Goal: Transaction & Acquisition: Download file/media

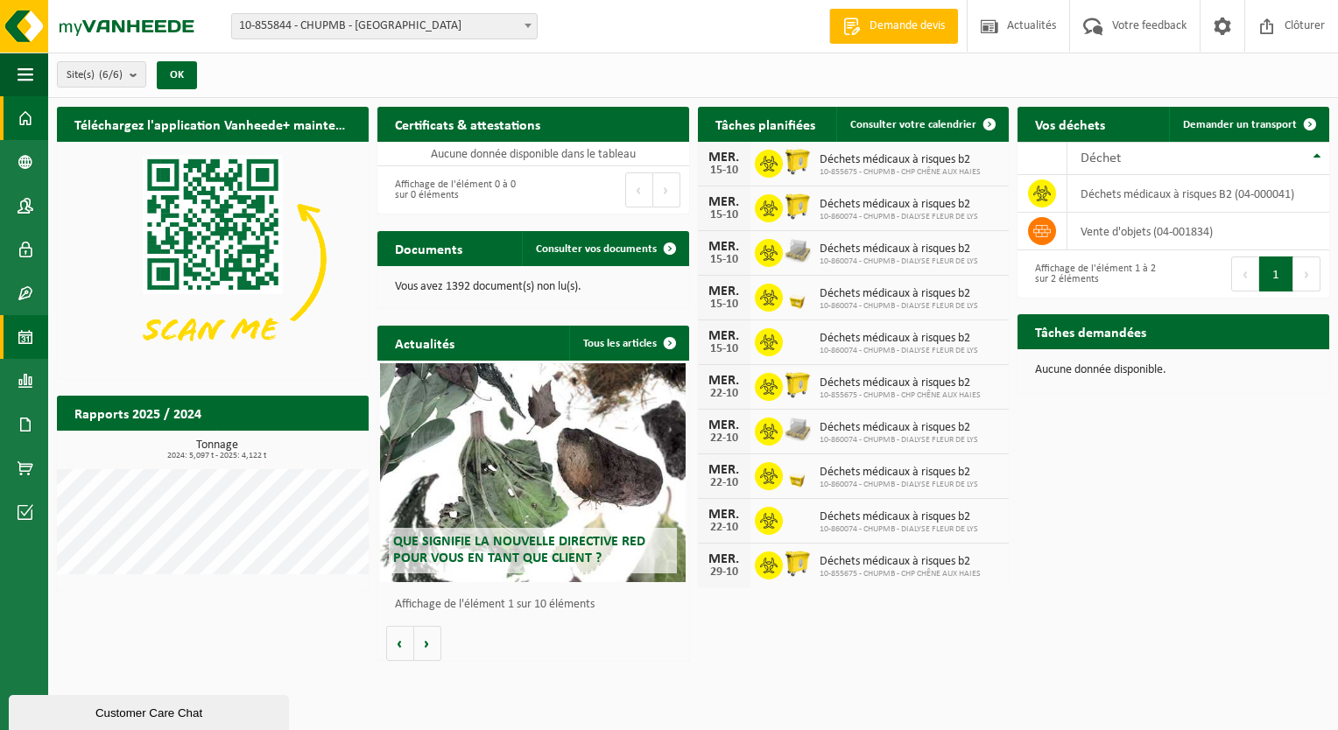
click at [45, 328] on link "Calendrier" at bounding box center [24, 337] width 48 height 44
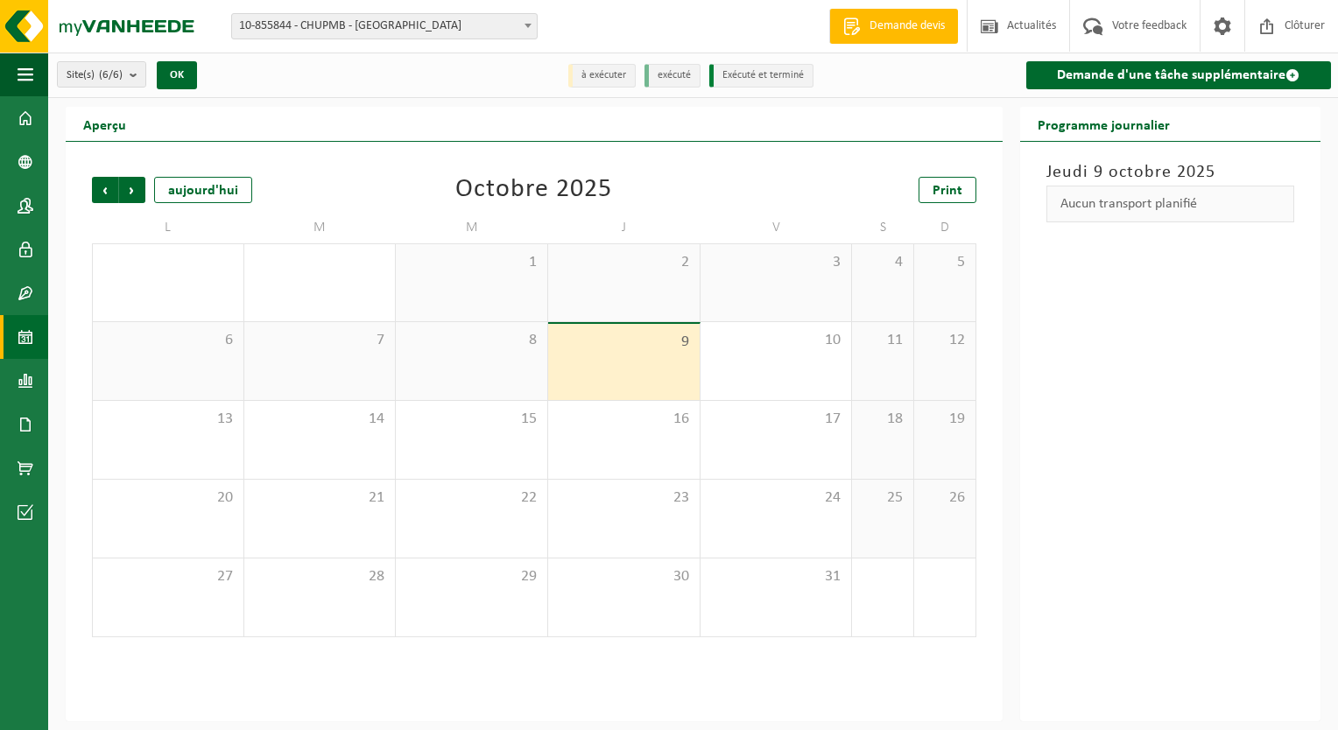
click at [33, 369] on link "Rapports" at bounding box center [24, 381] width 48 height 44
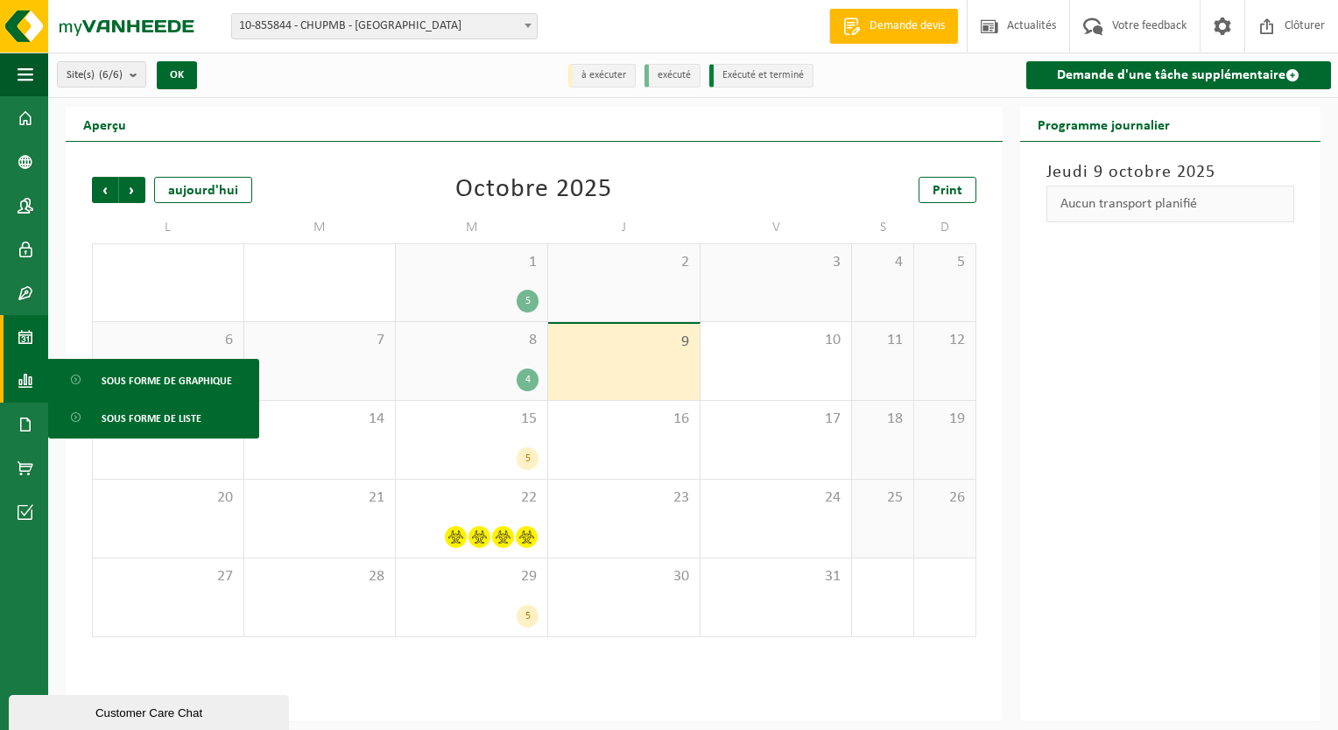
click at [28, 378] on span at bounding box center [26, 381] width 16 height 44
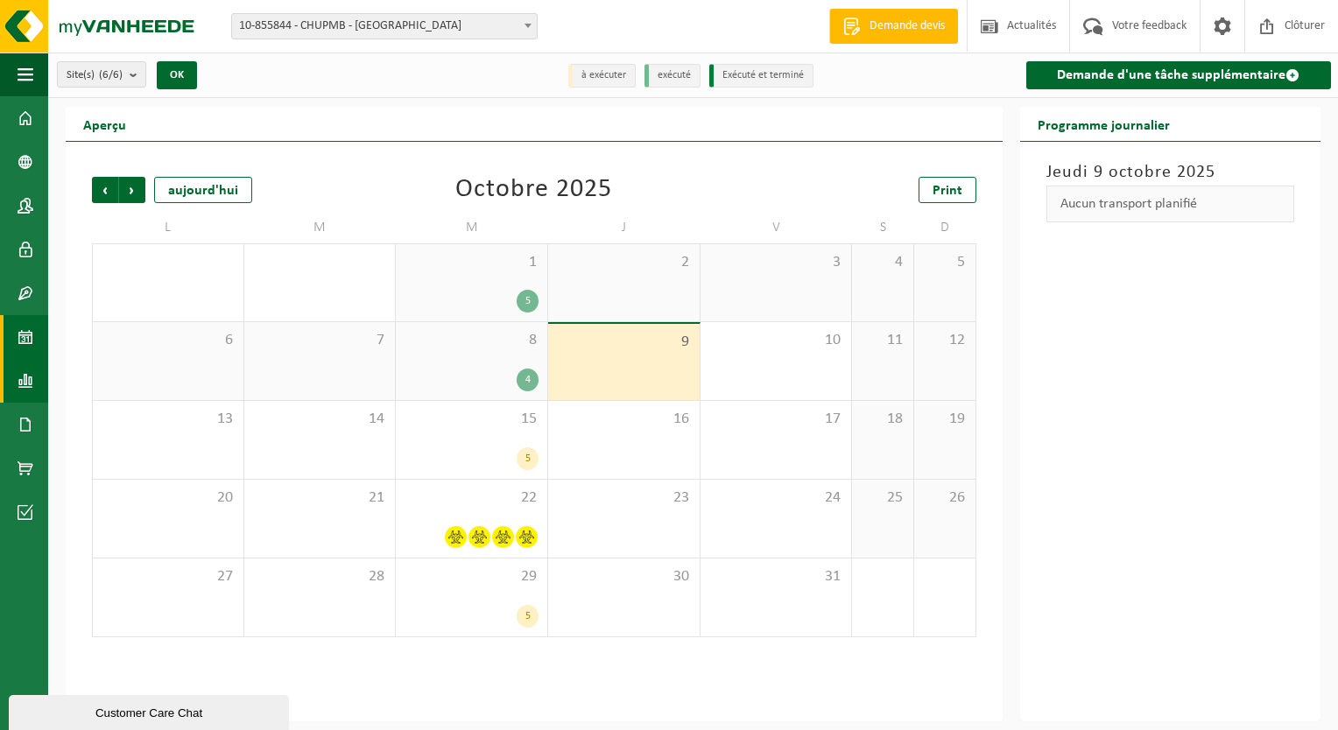
click at [14, 384] on link "Rapports" at bounding box center [24, 381] width 48 height 44
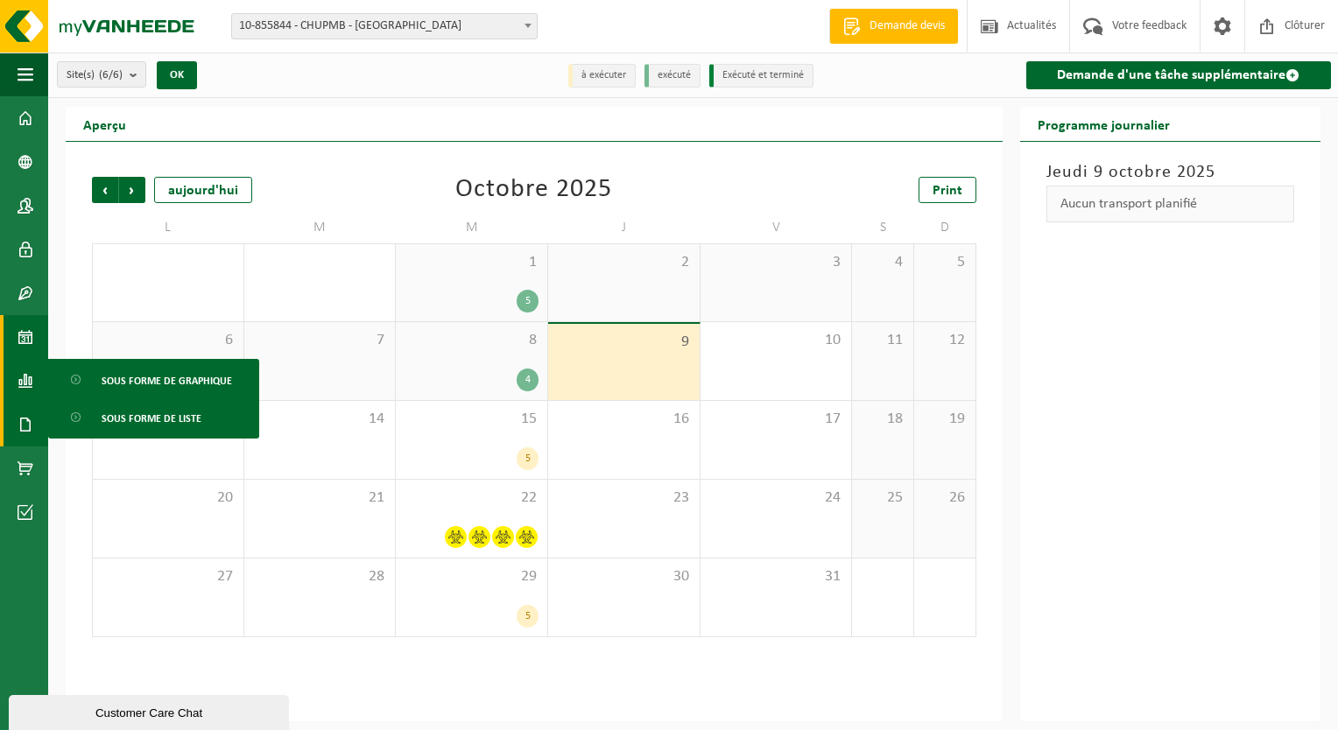
click at [38, 422] on link "Documents" at bounding box center [24, 425] width 48 height 44
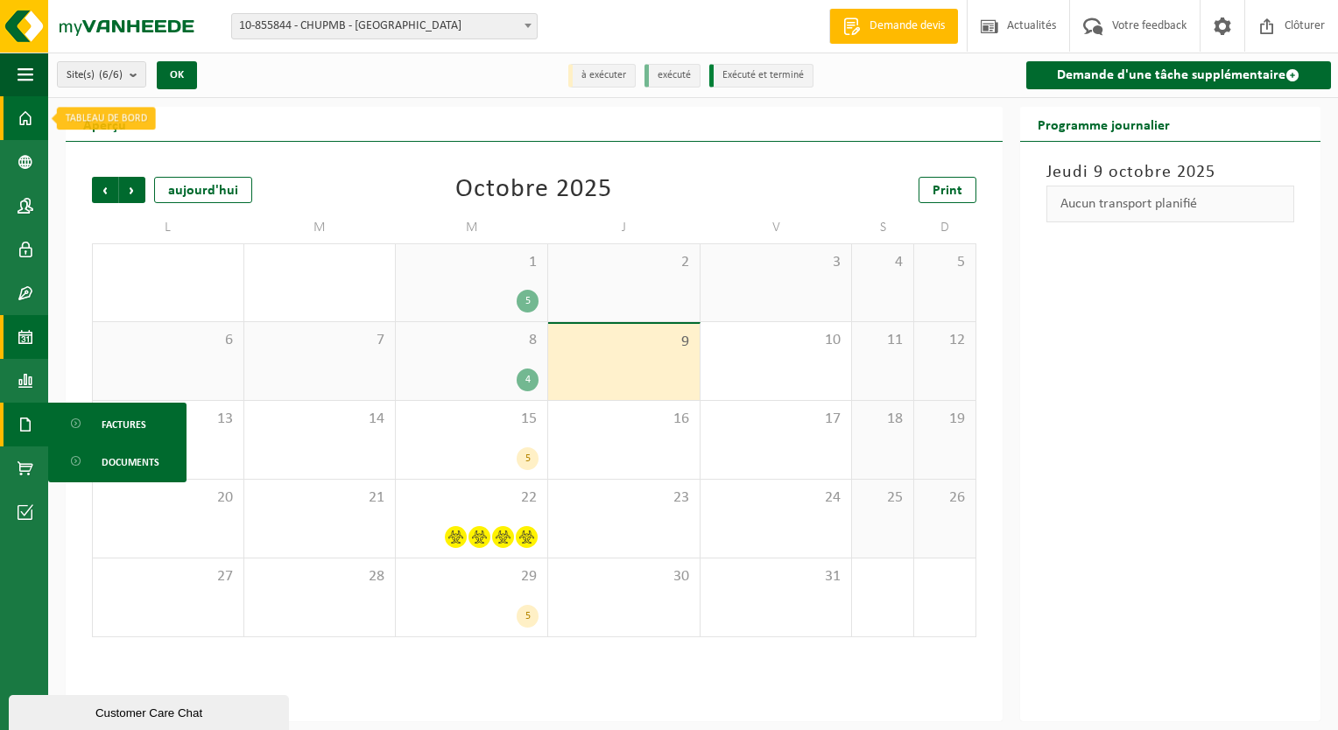
click at [29, 120] on span at bounding box center [26, 118] width 16 height 44
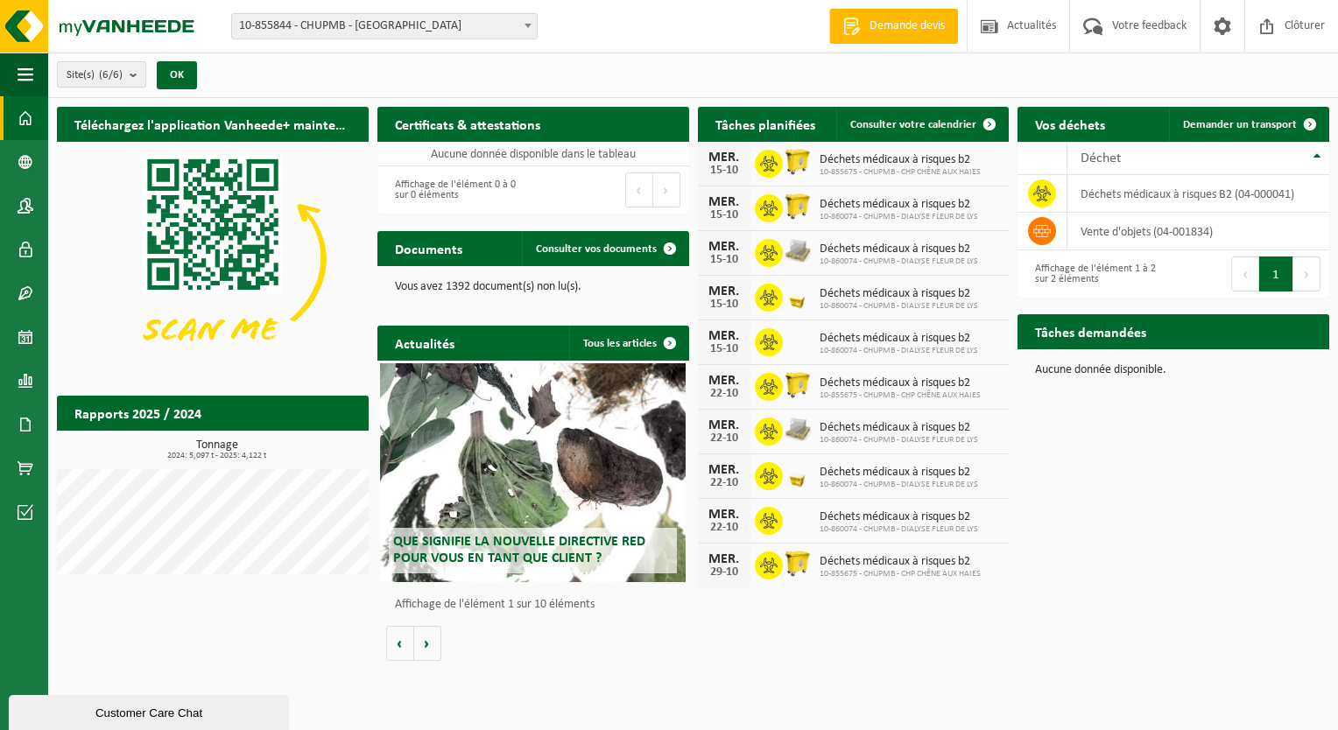
click at [114, 69] on count "(6/6)" at bounding box center [111, 74] width 24 height 11
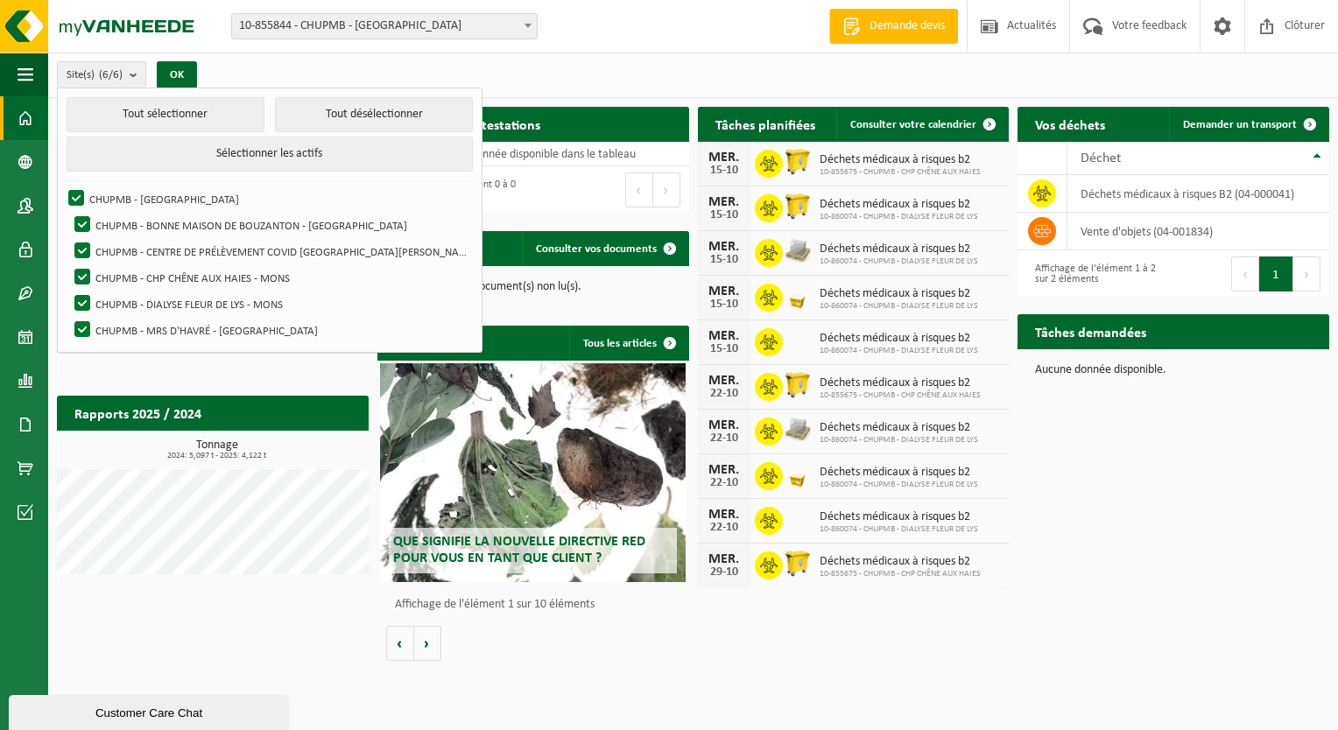
click at [369, 16] on span "10-855844 - CHUPMB - [GEOGRAPHIC_DATA]" at bounding box center [384, 26] width 305 height 25
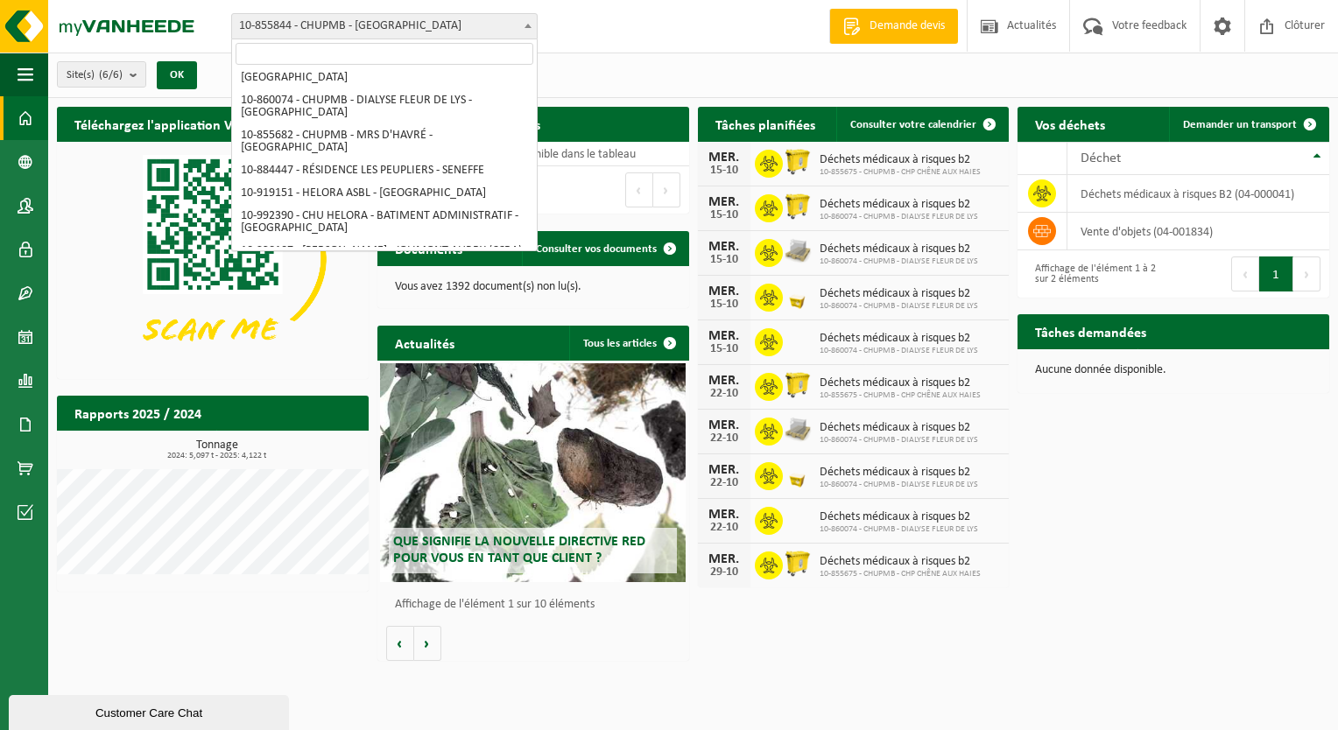
scroll to position [102, 0]
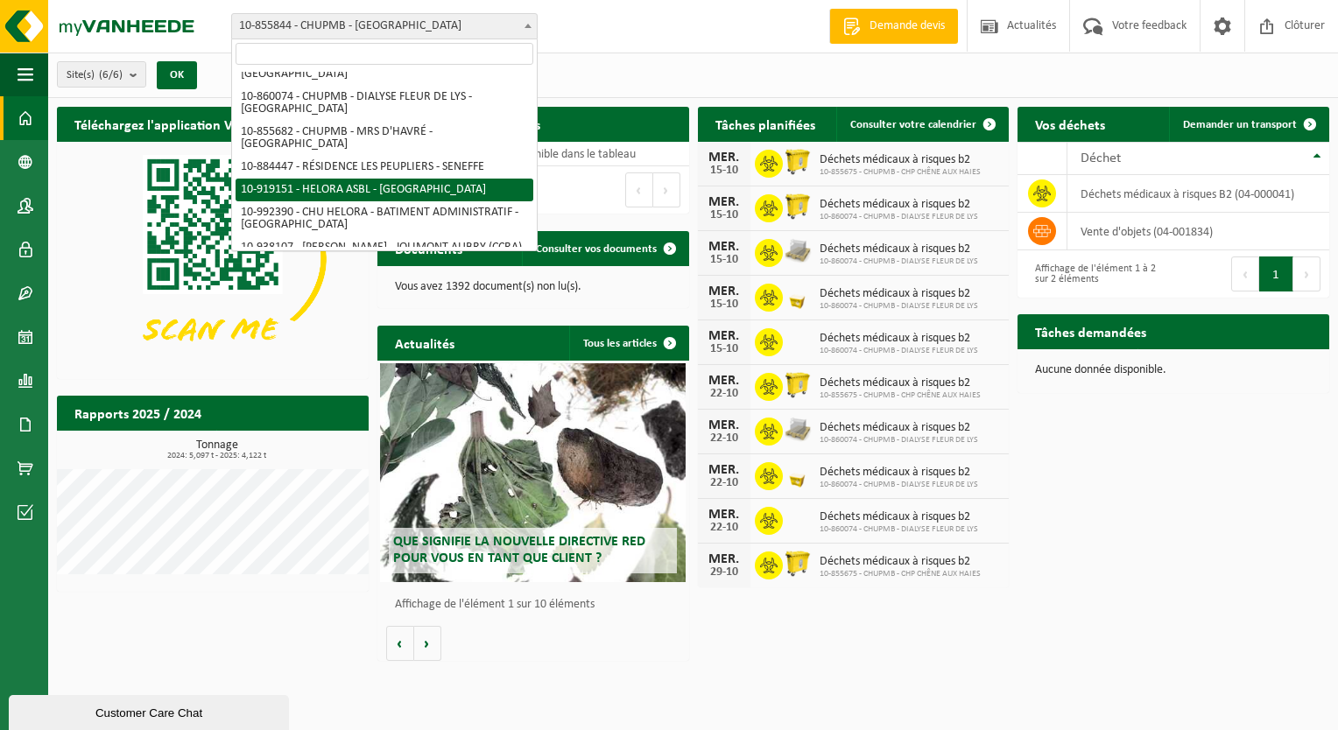
select select "128877"
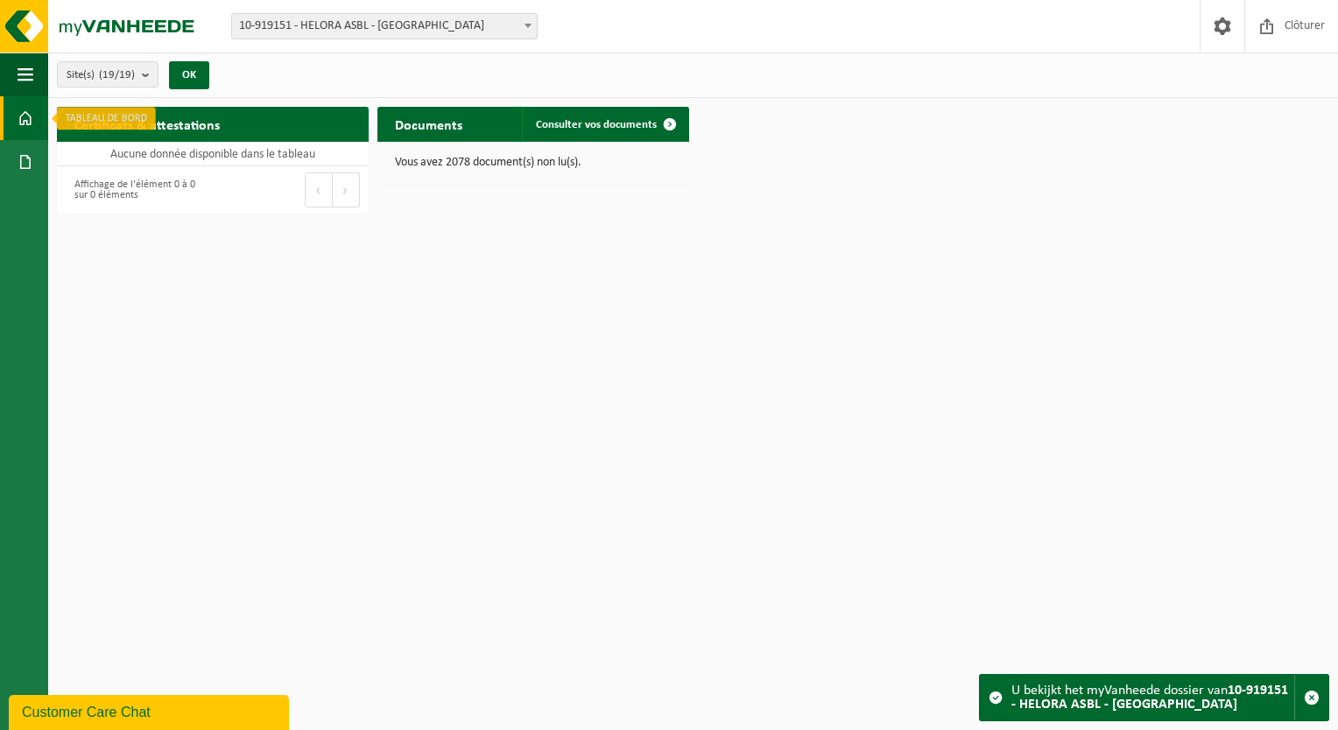
click at [26, 122] on span at bounding box center [26, 118] width 16 height 44
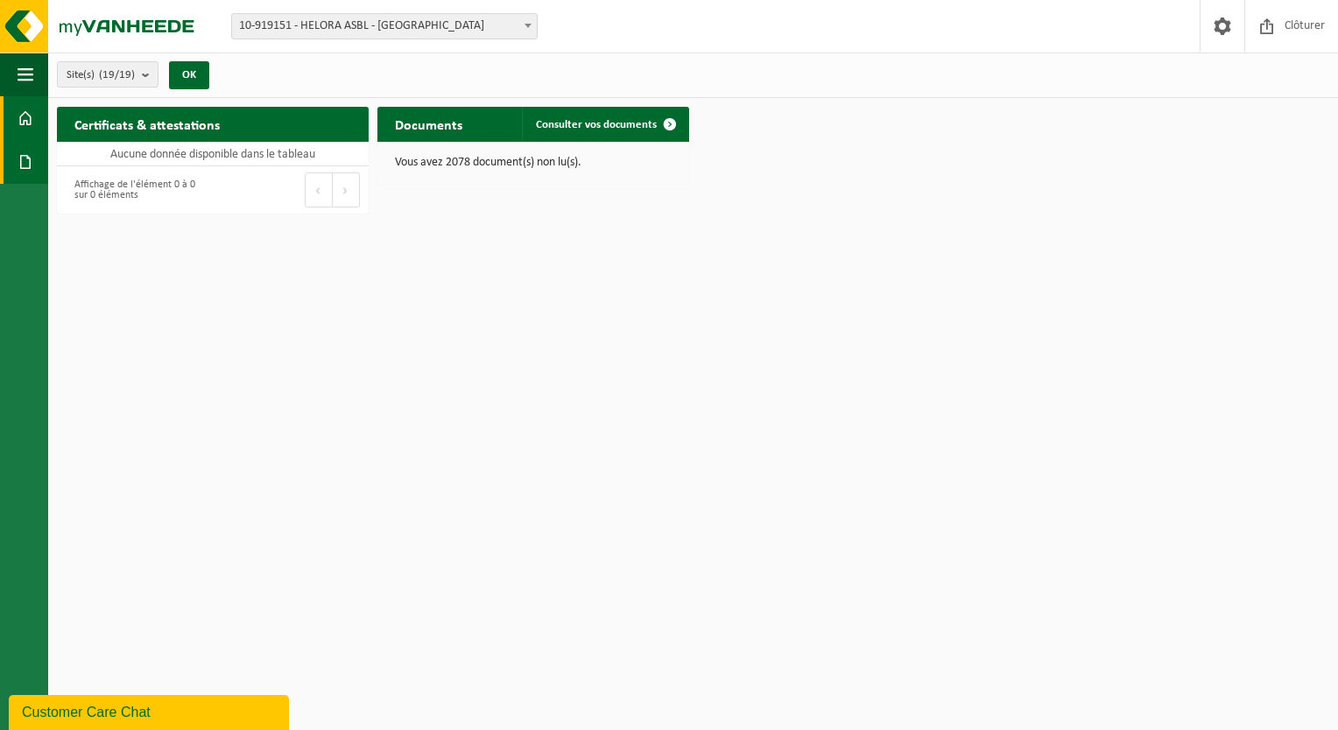
click at [31, 166] on span at bounding box center [26, 162] width 16 height 44
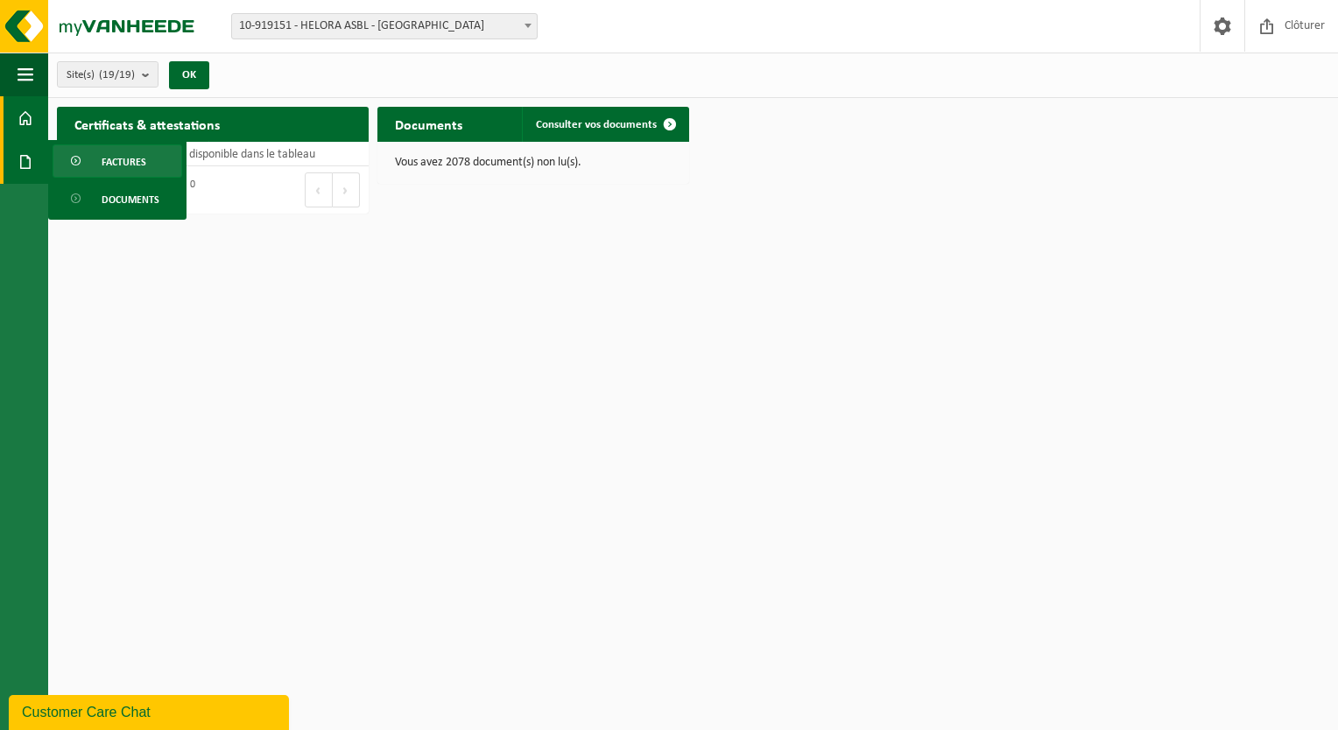
click at [95, 168] on link "Factures" at bounding box center [118, 160] width 130 height 33
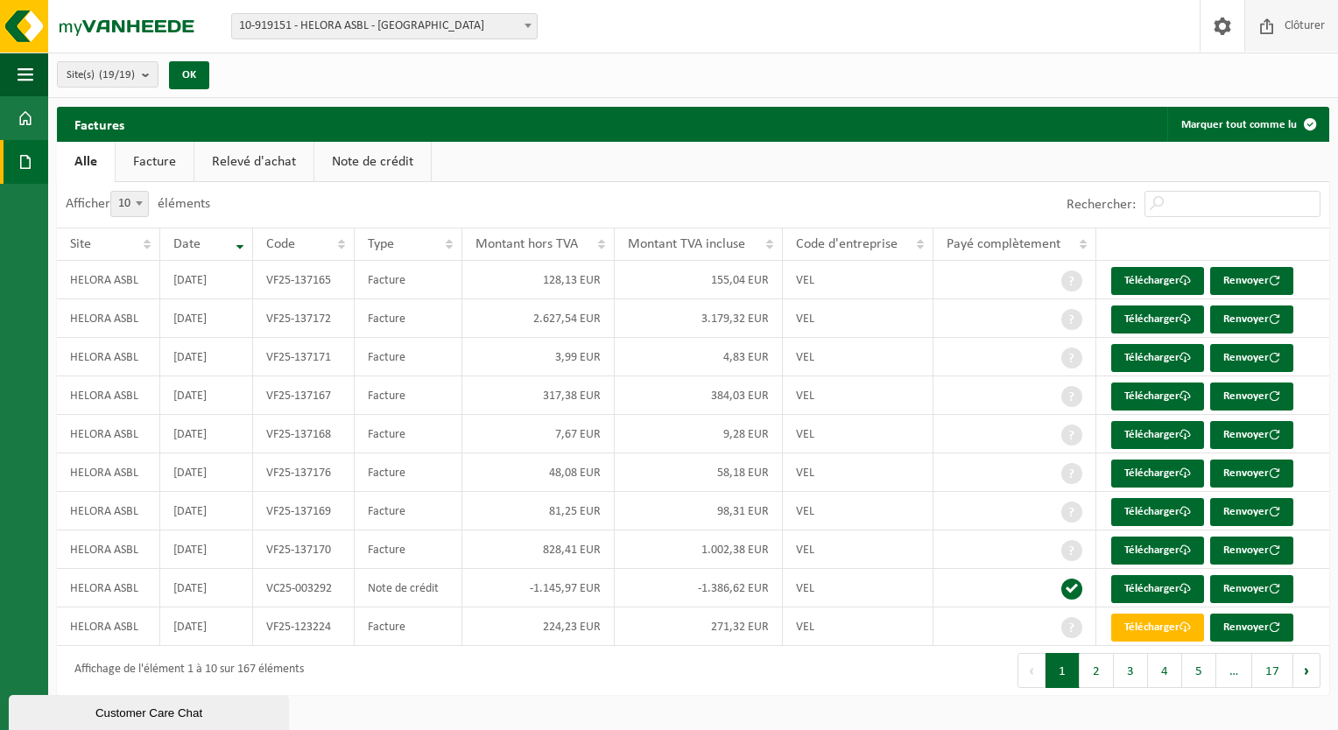
click at [1254, 32] on span at bounding box center [1267, 26] width 26 height 52
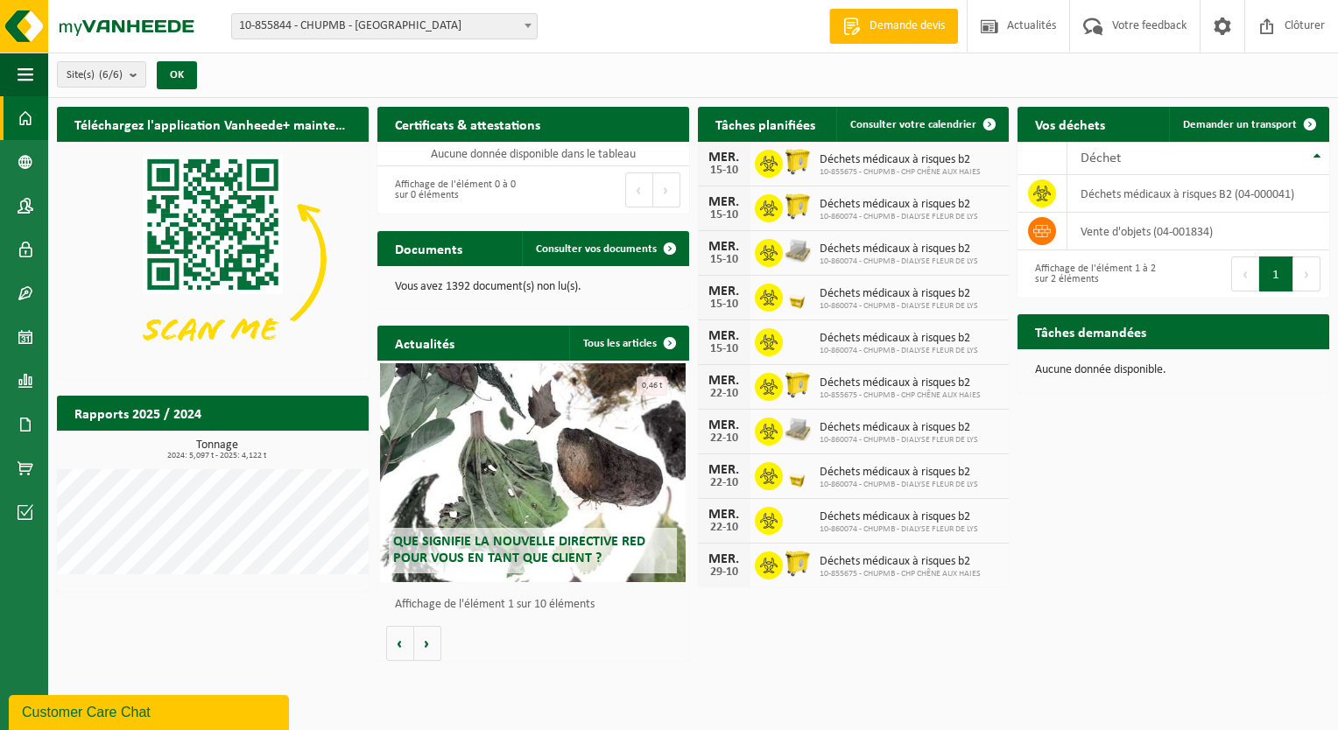
click at [310, 21] on span "10-855844 - CHUPMB - [GEOGRAPHIC_DATA]" at bounding box center [384, 26] width 305 height 25
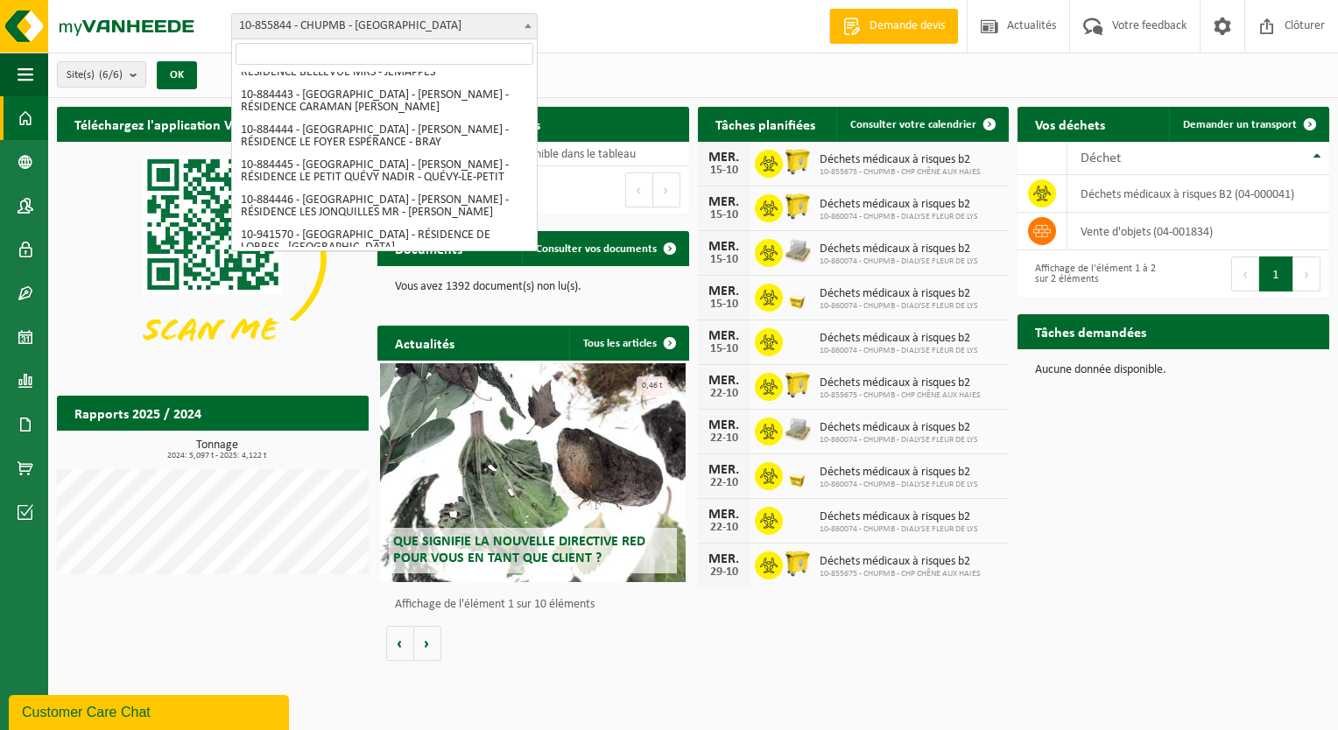
scroll to position [398, 0]
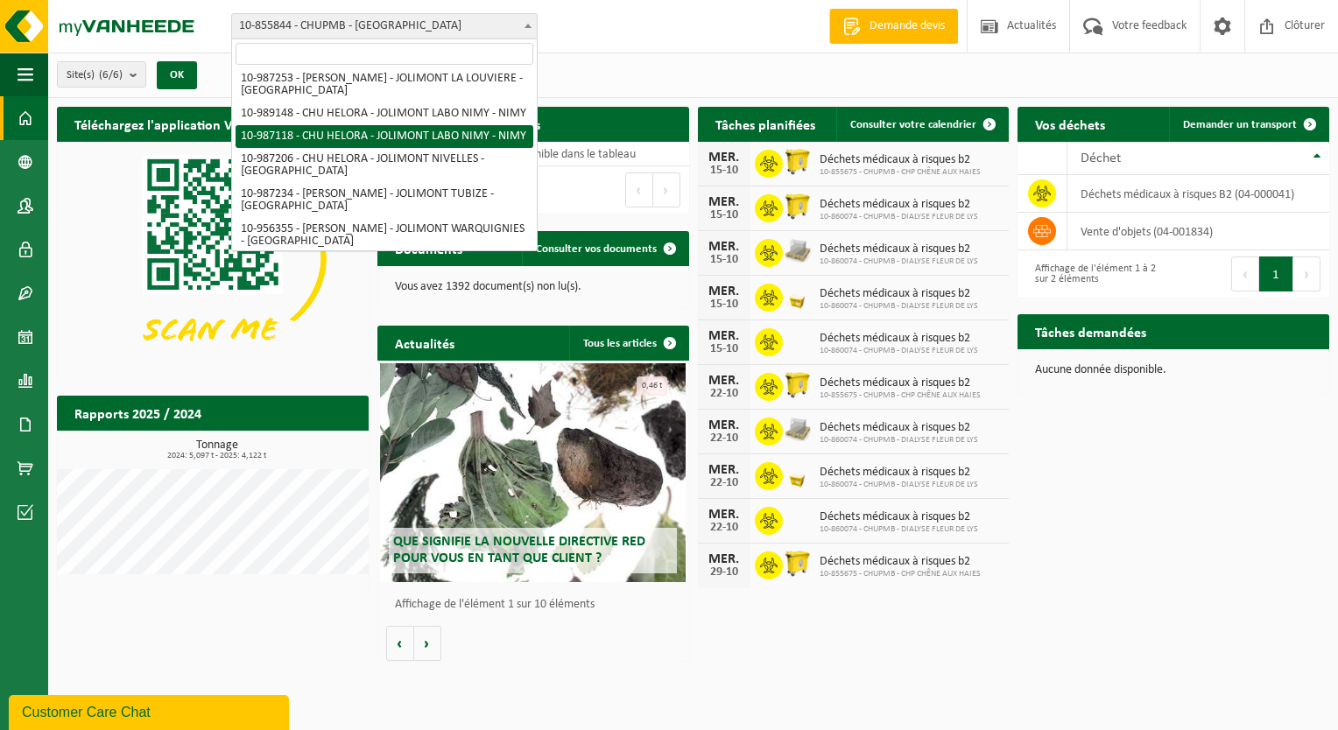
select select "166961"
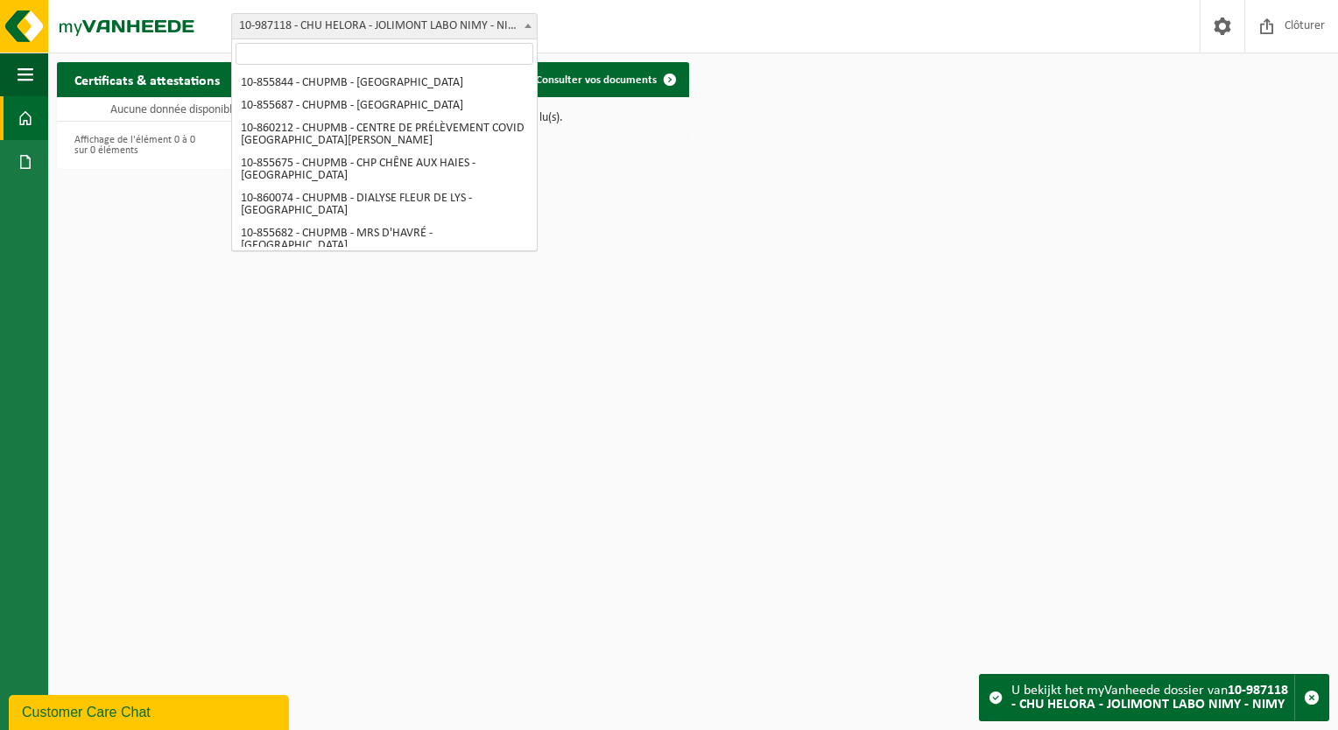
click at [406, 28] on span "10-987118 - CHU HELORA - JOLIMONT LABO NIMY - NIMY" at bounding box center [384, 26] width 305 height 25
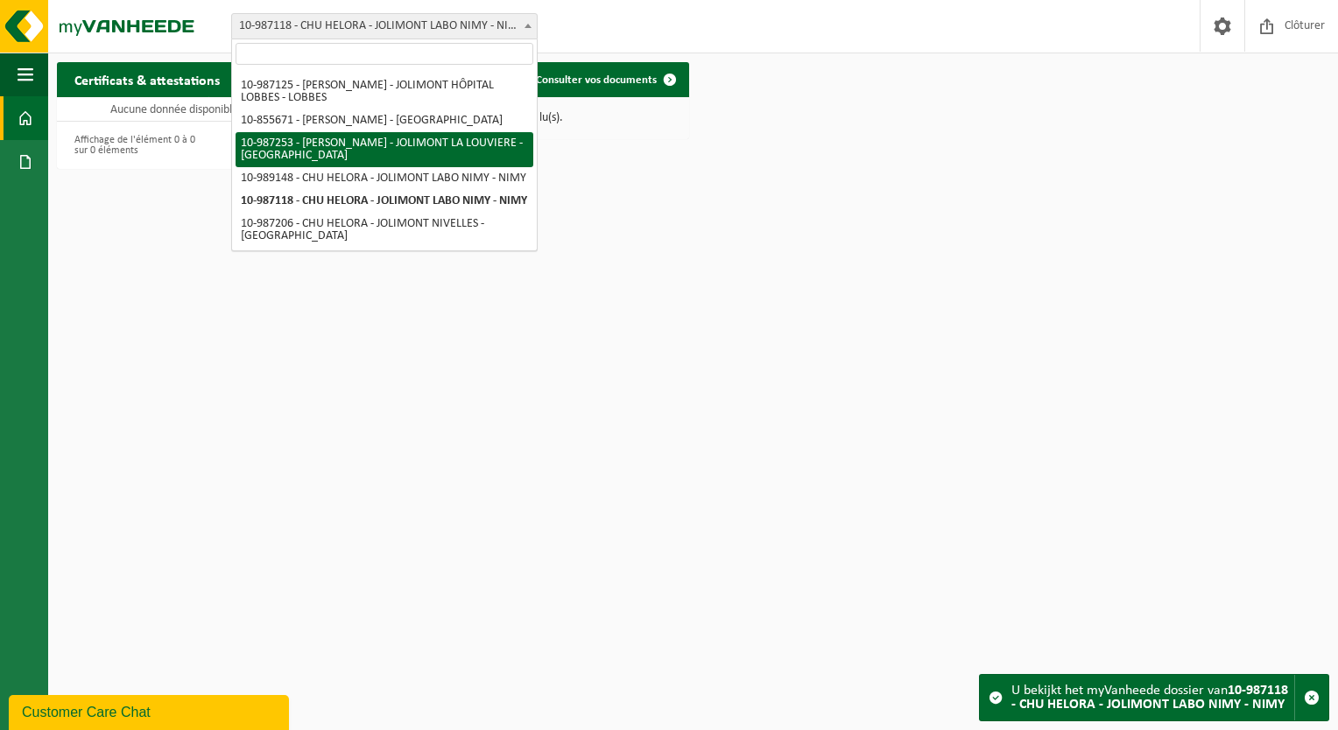
scroll to position [175, 0]
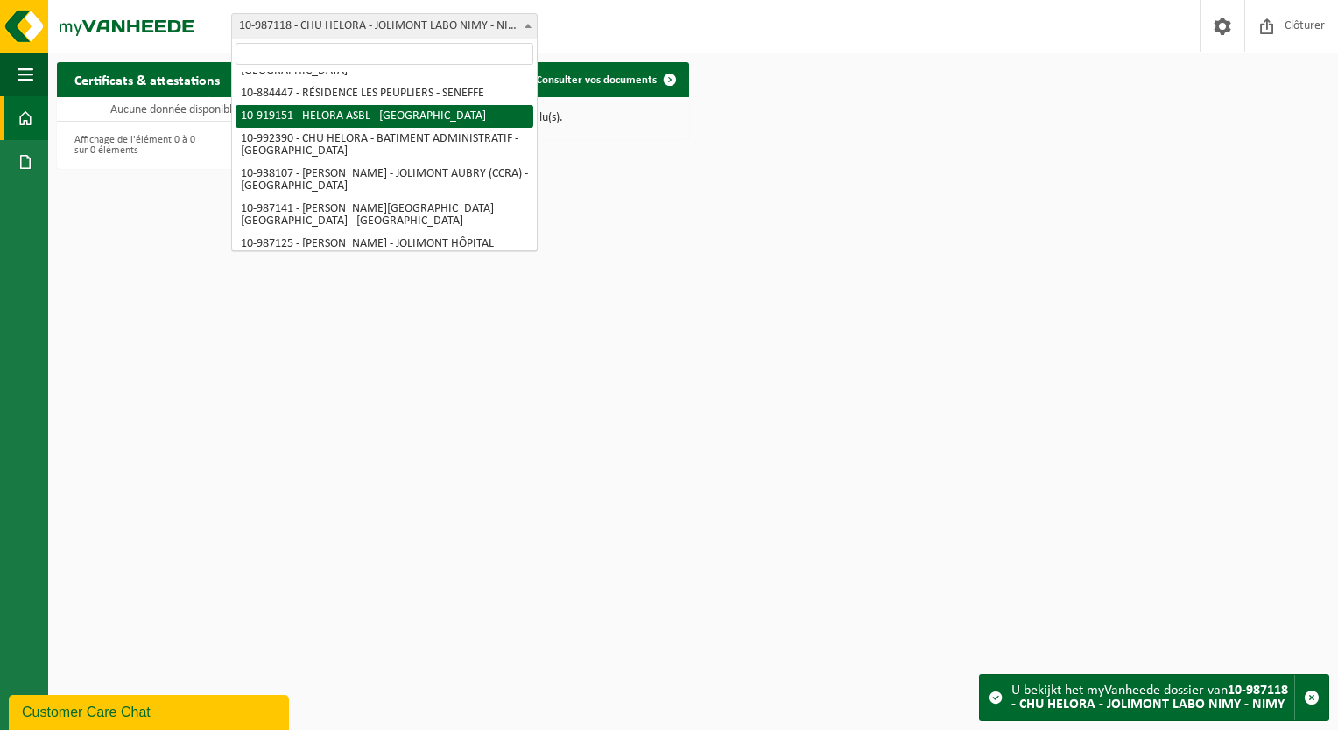
select select "128877"
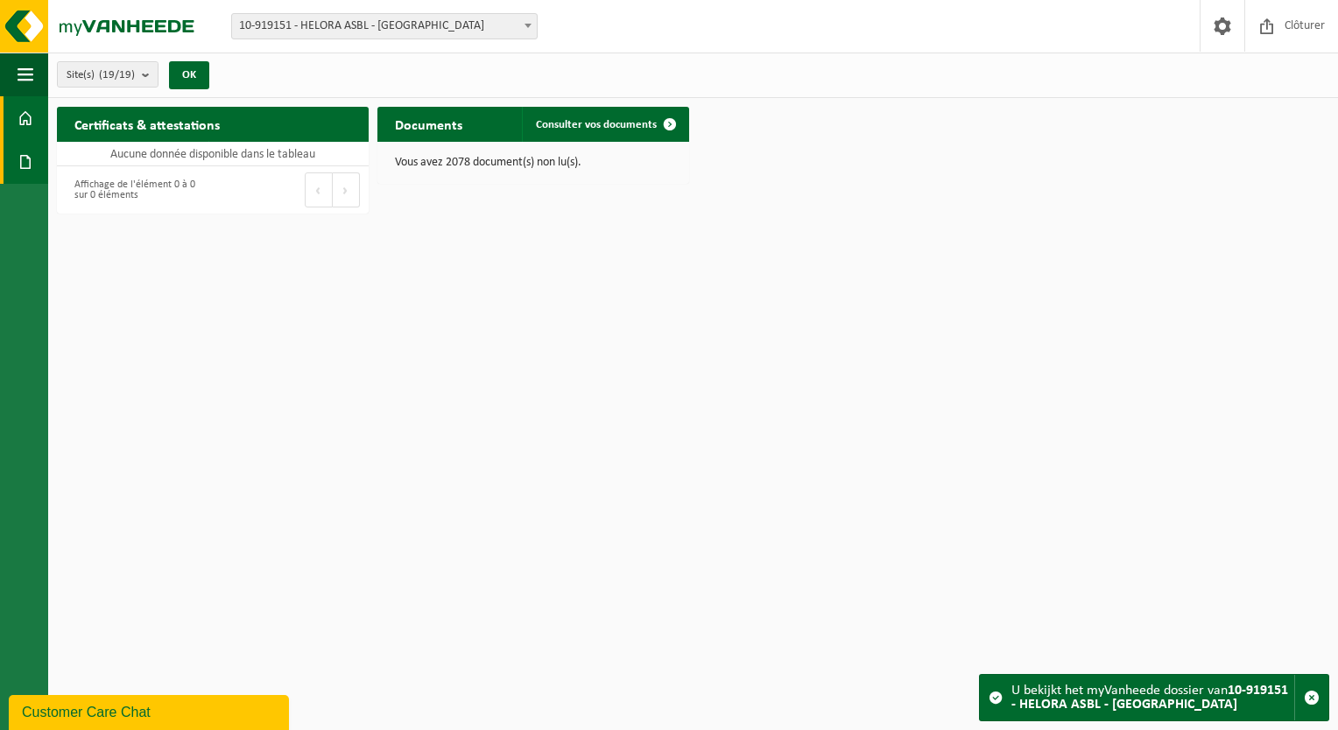
click at [11, 170] on link "Documents" at bounding box center [24, 162] width 48 height 44
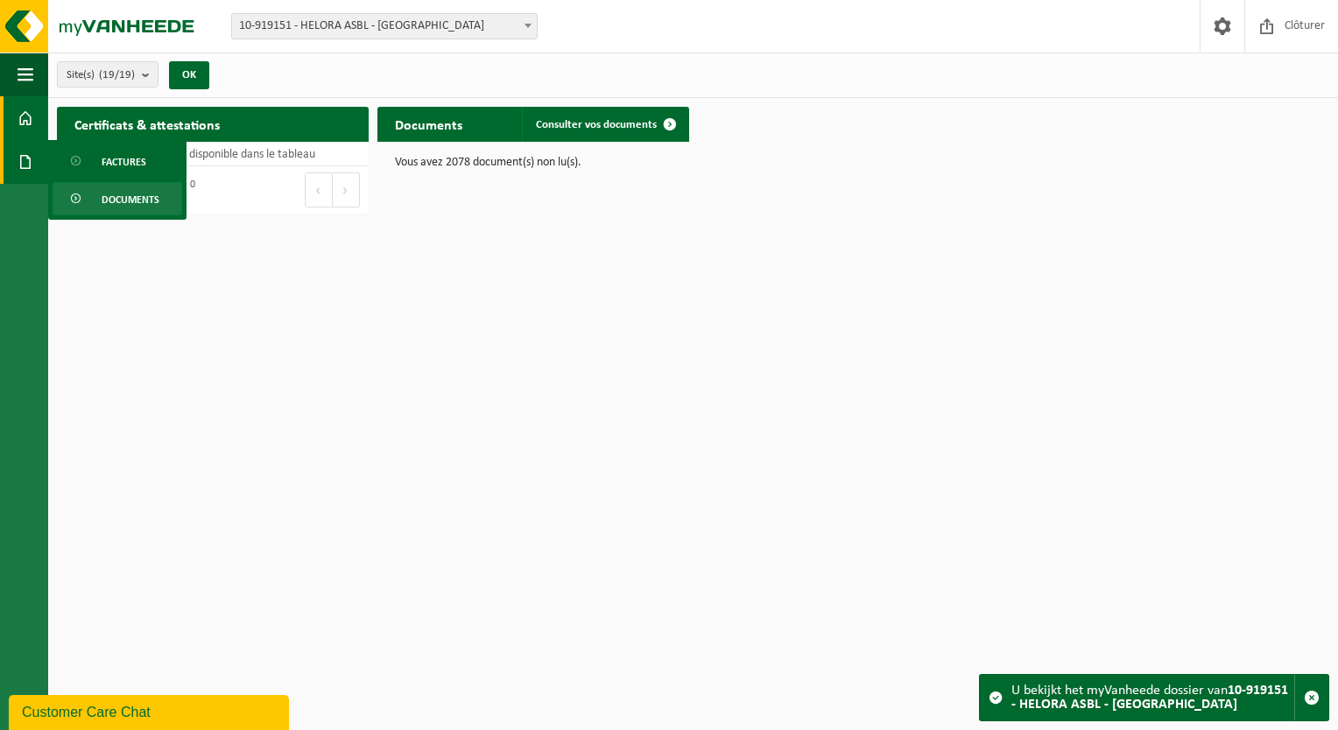
click at [111, 197] on span "Documents" at bounding box center [131, 199] width 58 height 33
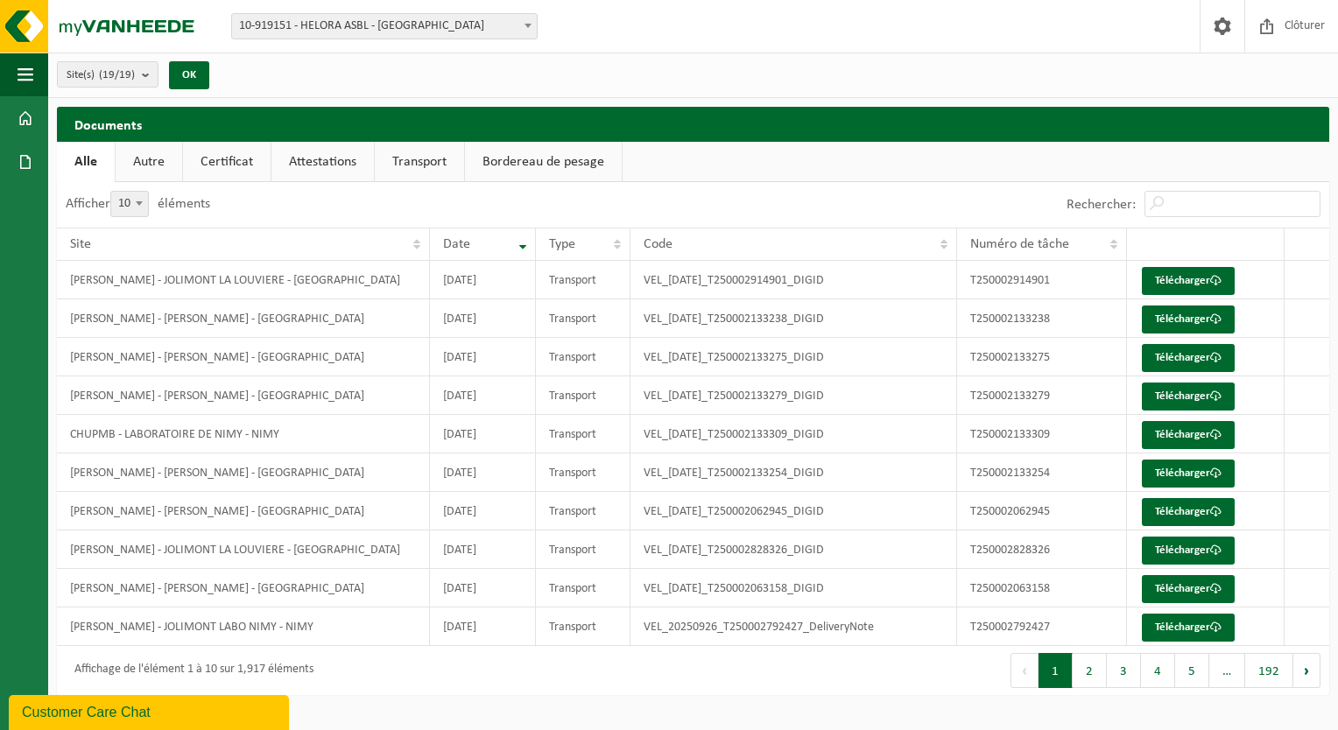
click at [157, 159] on link "Autre" at bounding box center [149, 162] width 67 height 40
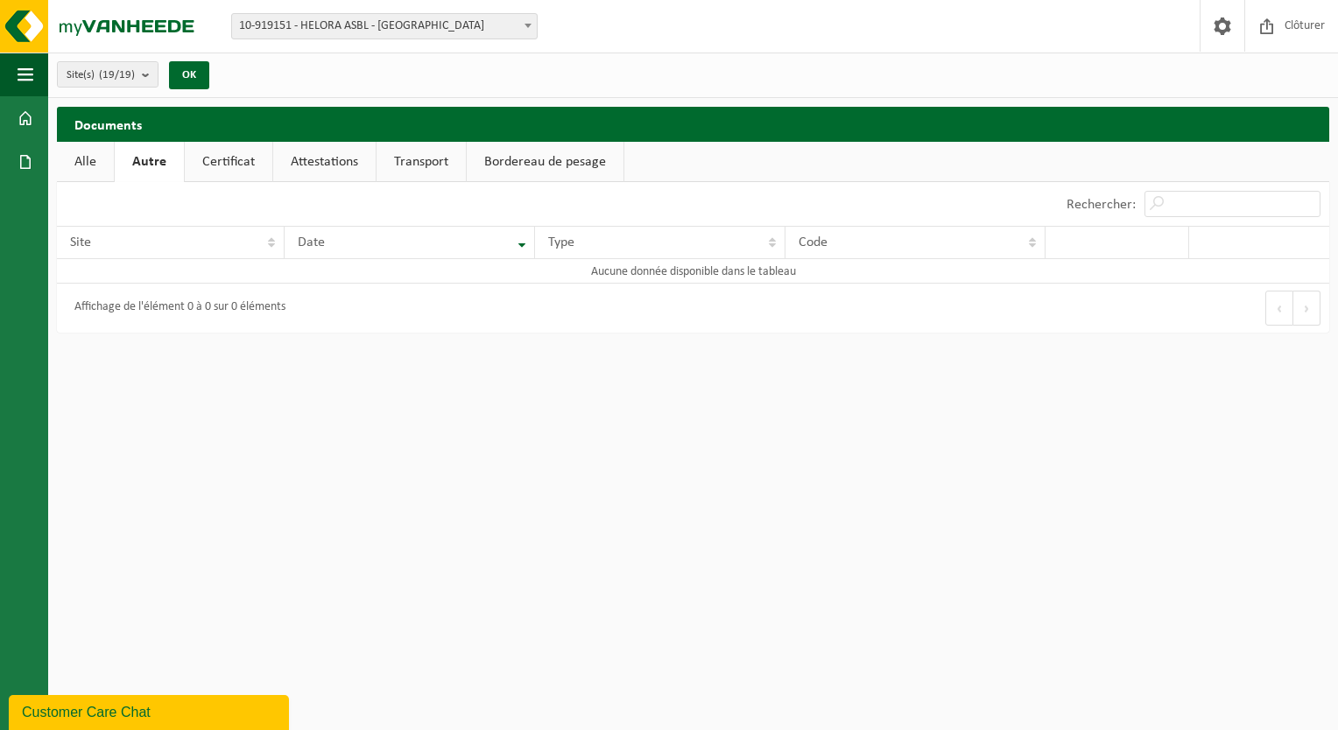
click at [226, 164] on link "Certificat" at bounding box center [229, 162] width 88 height 40
click at [292, 166] on link "Attestations" at bounding box center [322, 162] width 102 height 40
click at [411, 159] on link "Transport" at bounding box center [422, 162] width 89 height 40
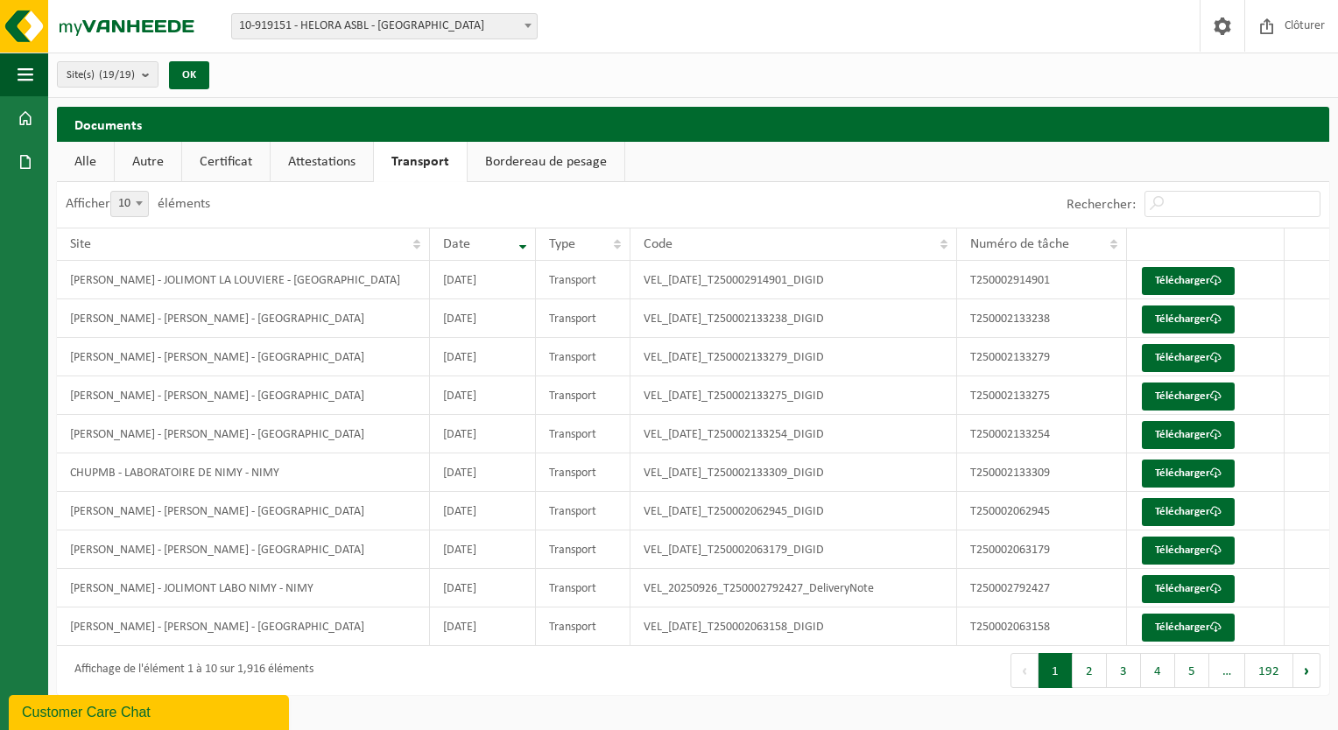
click at [534, 158] on link "Bordereau de pesage" at bounding box center [546, 162] width 157 height 40
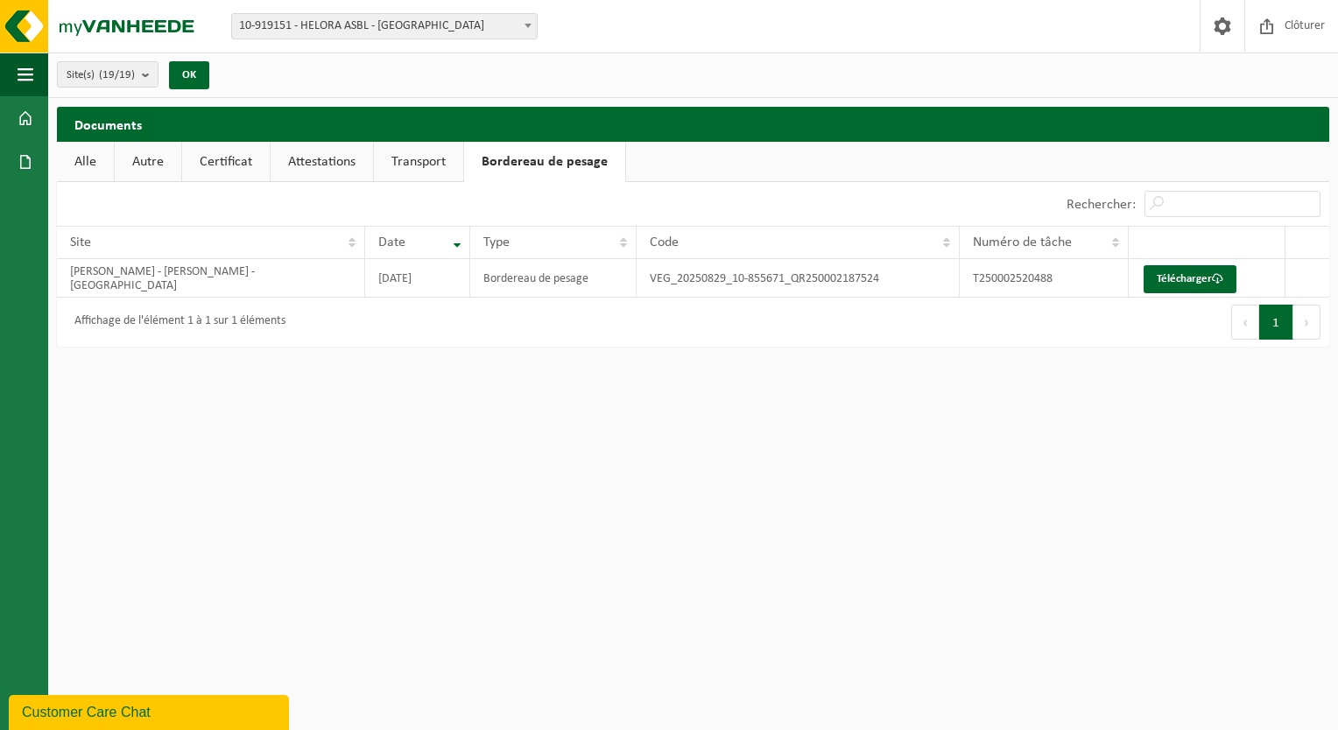
click at [93, 154] on link "Alle" at bounding box center [85, 162] width 57 height 40
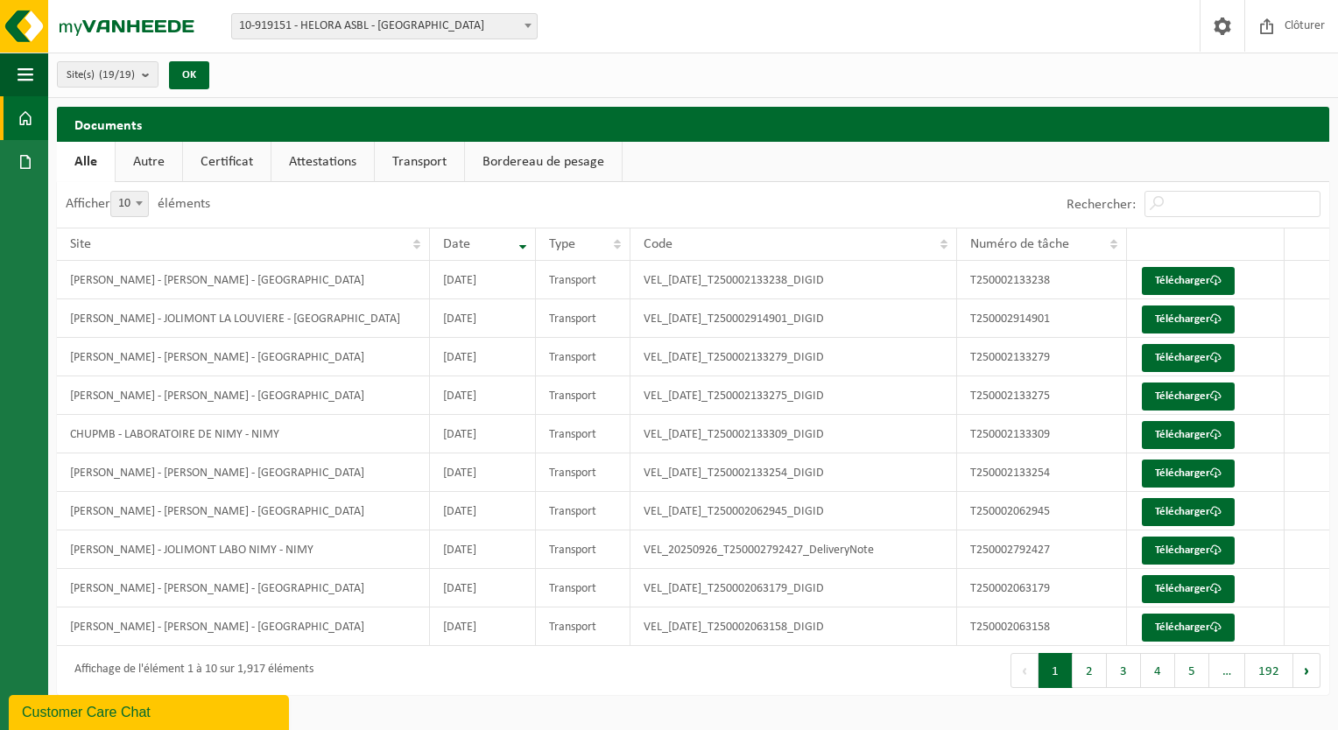
click at [27, 130] on span at bounding box center [26, 118] width 16 height 44
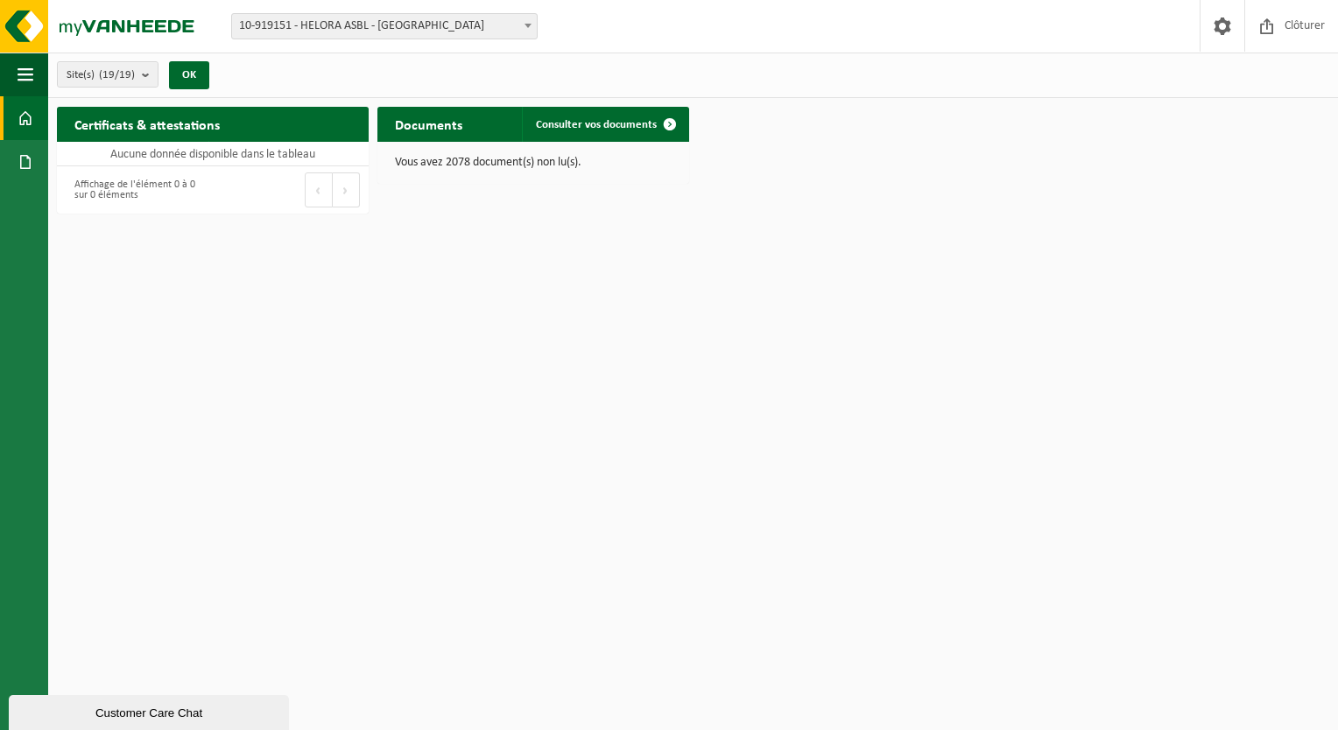
click at [22, 186] on ul "Navigation Clôturer Tableau de bord Documents Factures Documents" at bounding box center [24, 392] width 48 height 678
click at [39, 159] on link "Documents" at bounding box center [24, 162] width 48 height 44
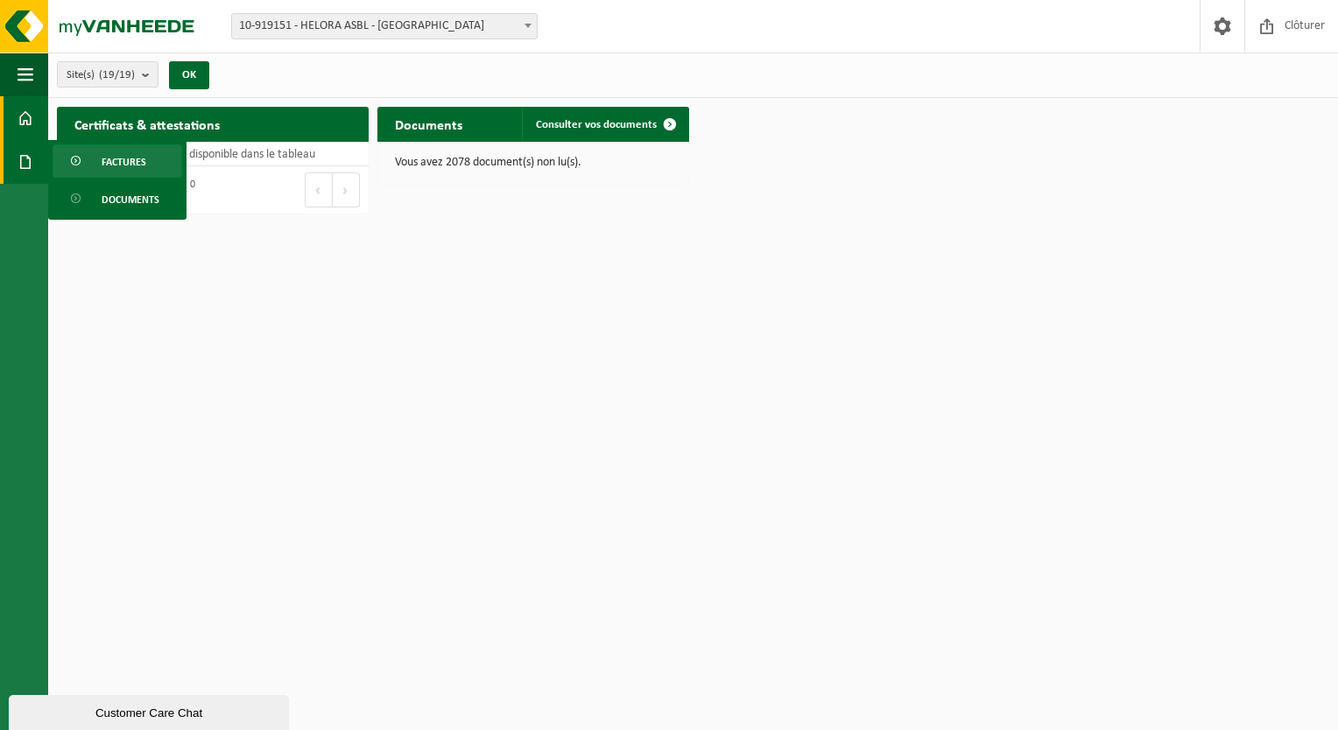
click at [136, 160] on span "Factures" at bounding box center [124, 161] width 45 height 33
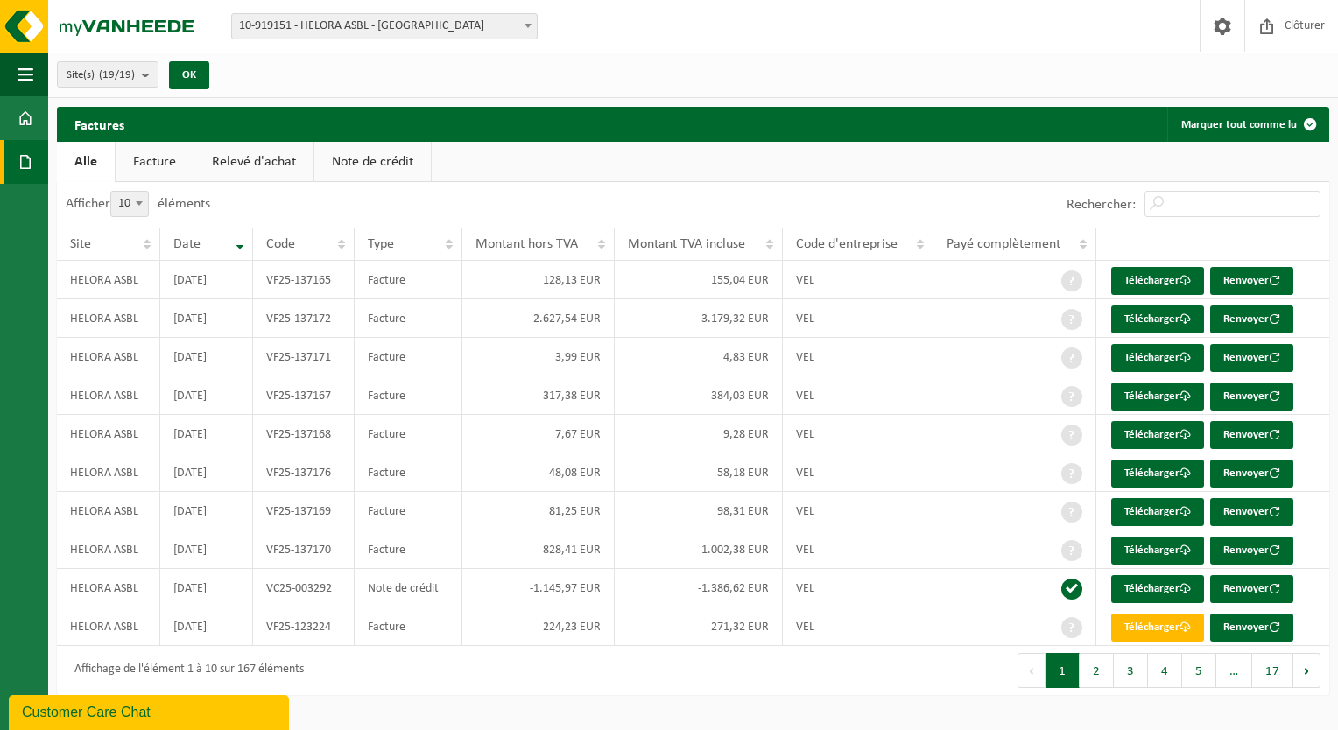
click at [243, 150] on link "Relevé d'achat" at bounding box center [253, 162] width 119 height 40
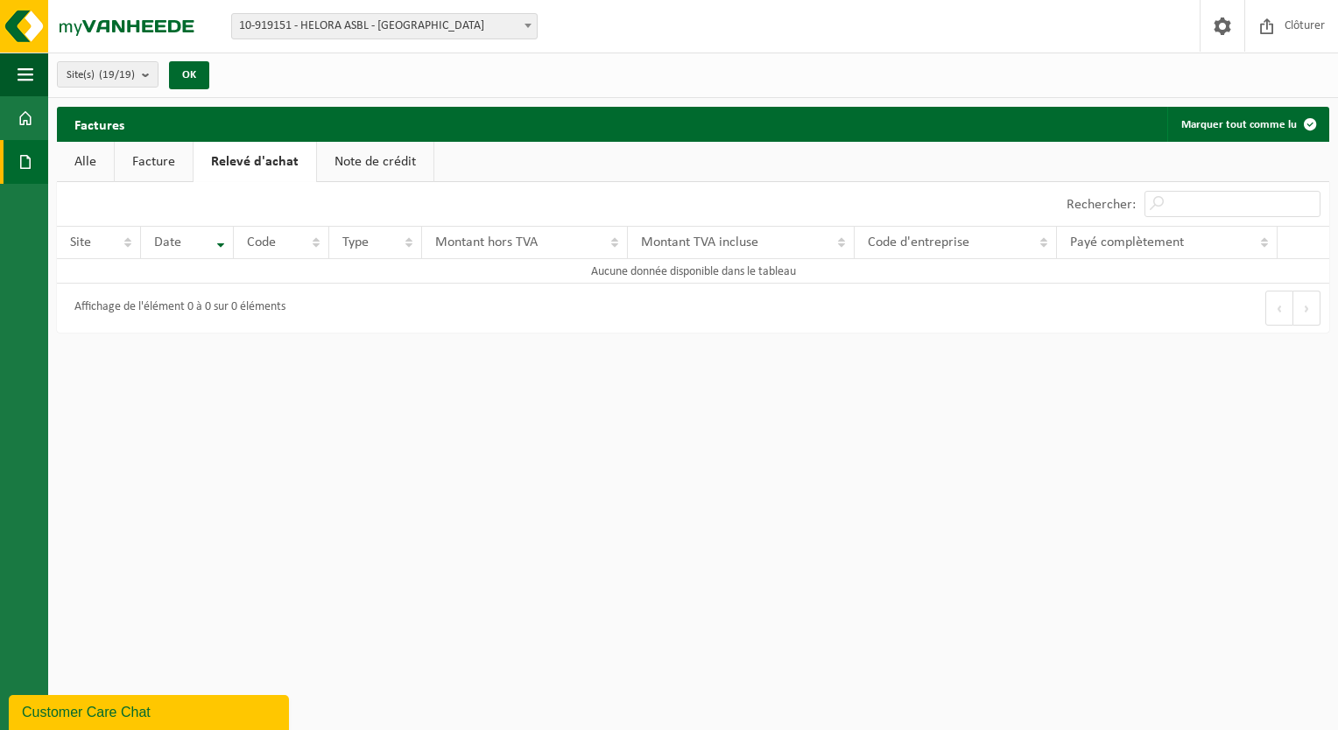
click at [175, 164] on link "Facture" at bounding box center [154, 162] width 78 height 40
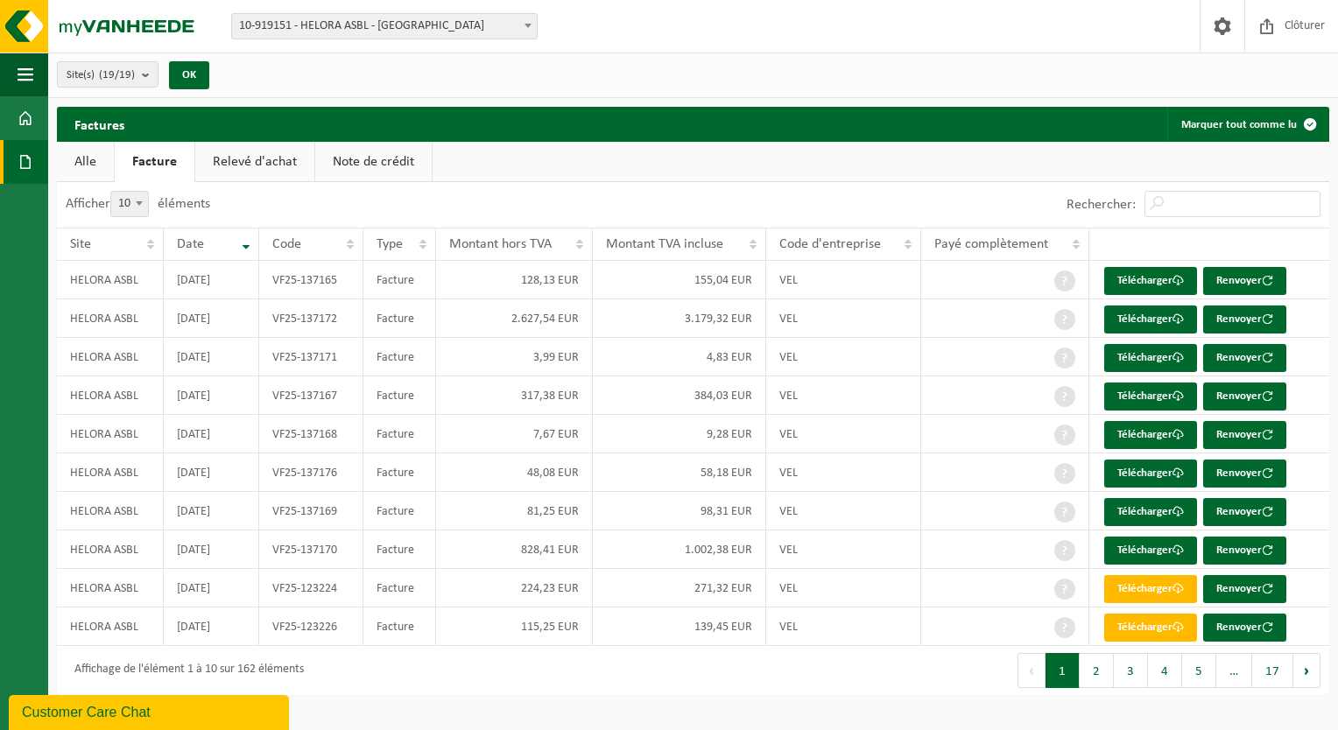
click at [315, 163] on link "Note de crédit" at bounding box center [373, 162] width 116 height 40
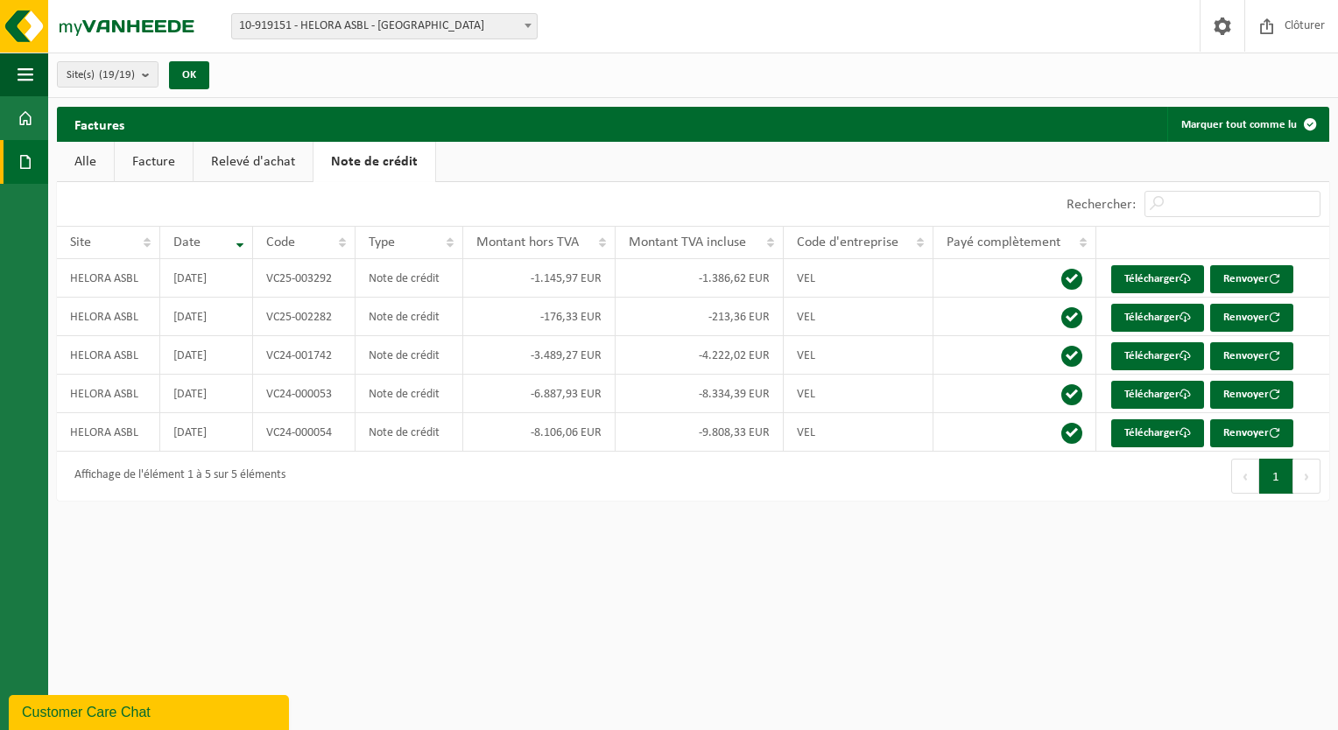
click at [250, 165] on link "Relevé d'achat" at bounding box center [252, 162] width 119 height 40
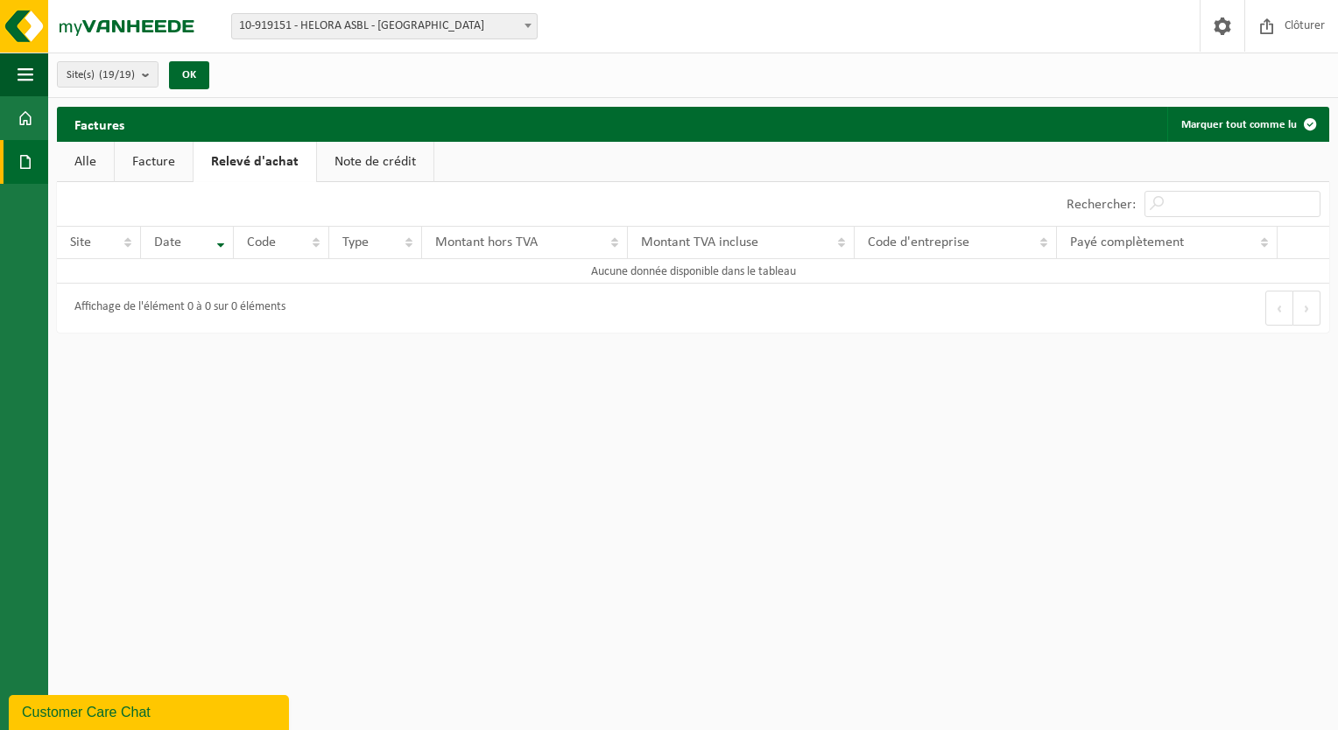
click at [354, 165] on link "Note de crédit" at bounding box center [375, 162] width 116 height 40
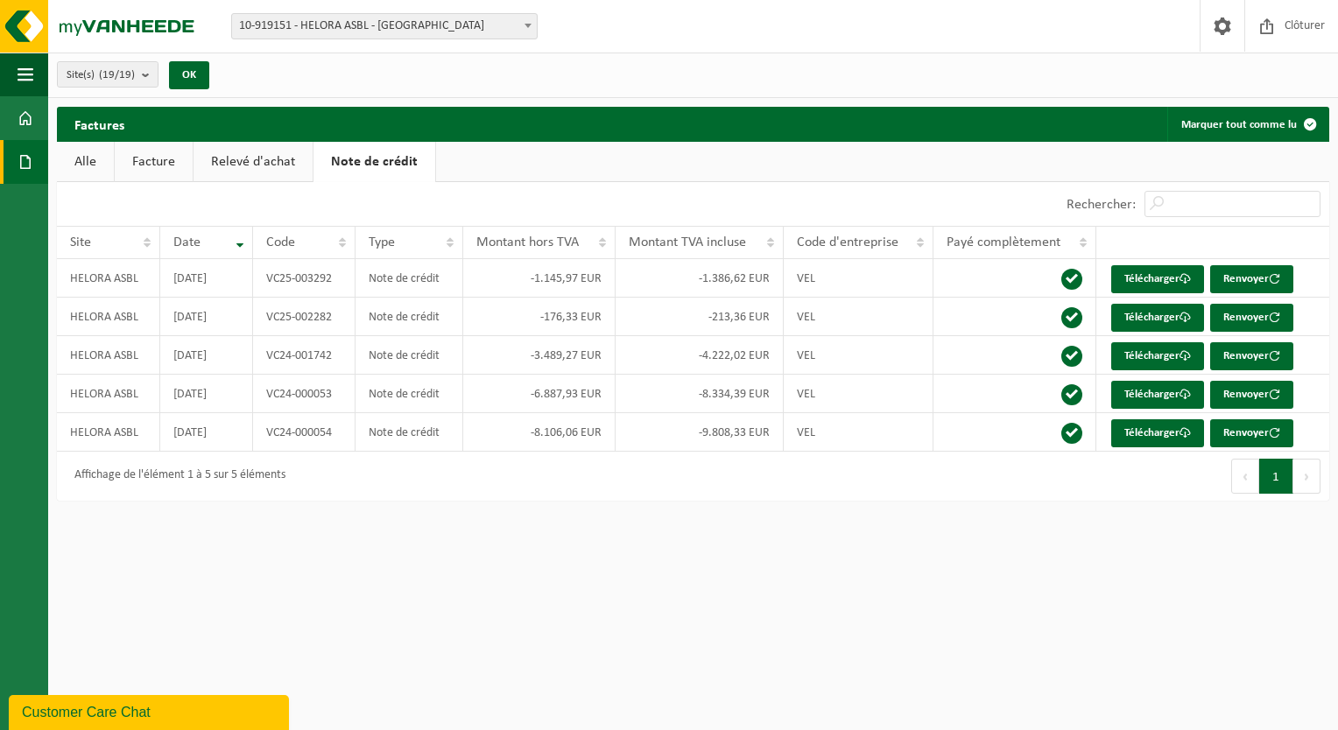
click at [91, 172] on link "Alle" at bounding box center [85, 162] width 57 height 40
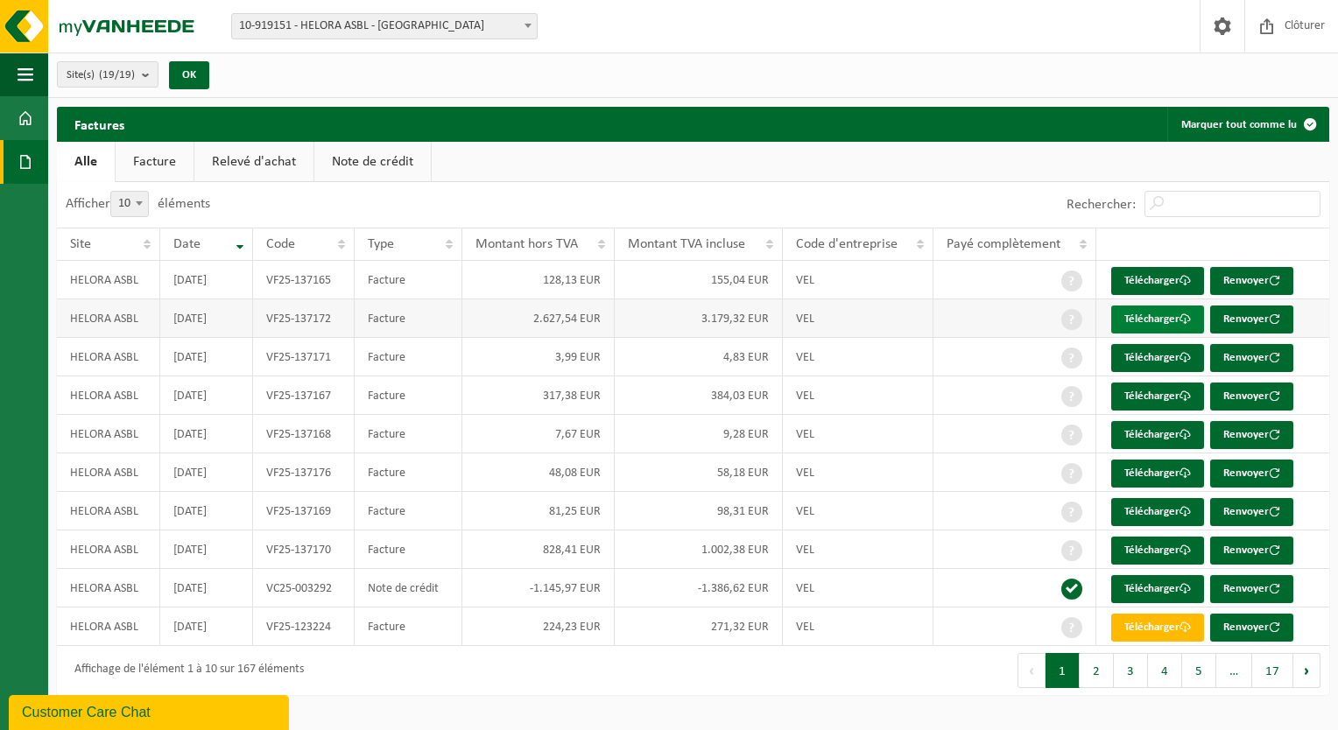
click at [1139, 327] on link "Télécharger" at bounding box center [1157, 320] width 93 height 28
click at [1101, 675] on button "2" at bounding box center [1097, 670] width 34 height 35
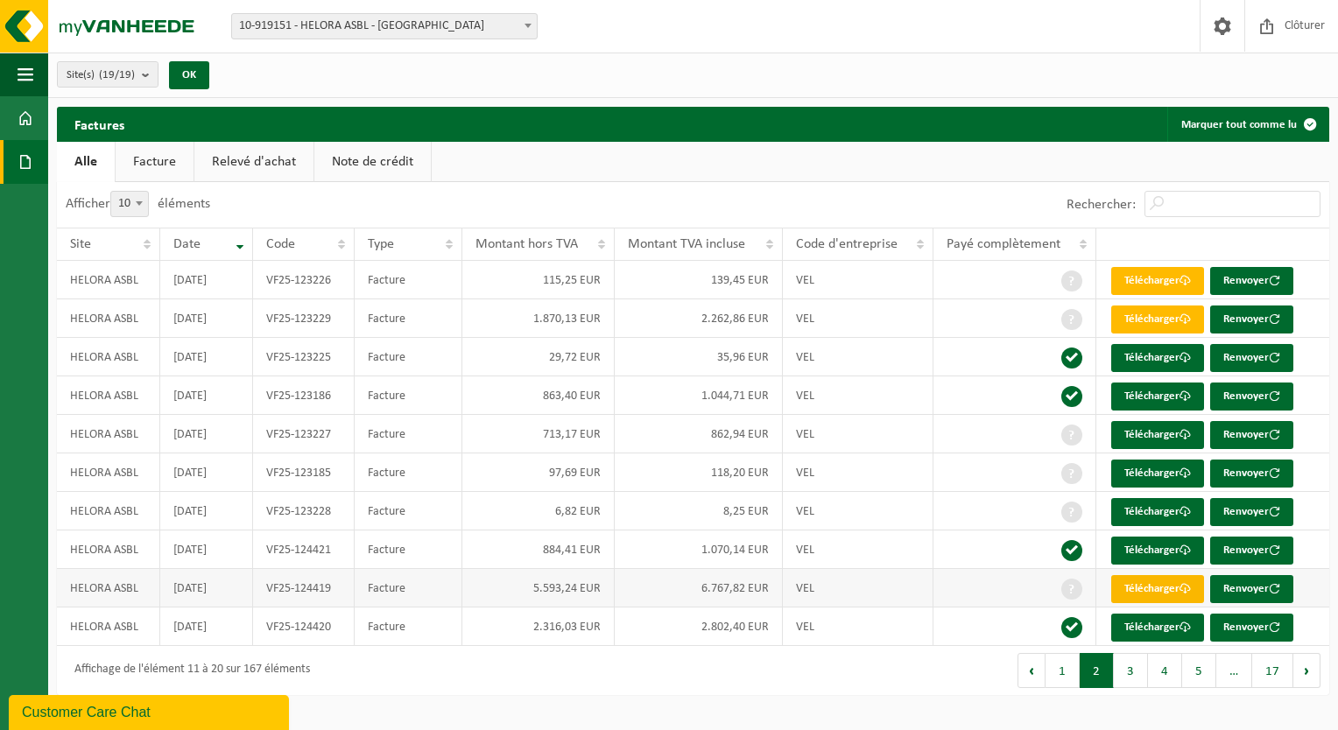
click at [1171, 590] on link "Télécharger" at bounding box center [1157, 589] width 93 height 28
click at [1147, 665] on button "3" at bounding box center [1131, 670] width 34 height 35
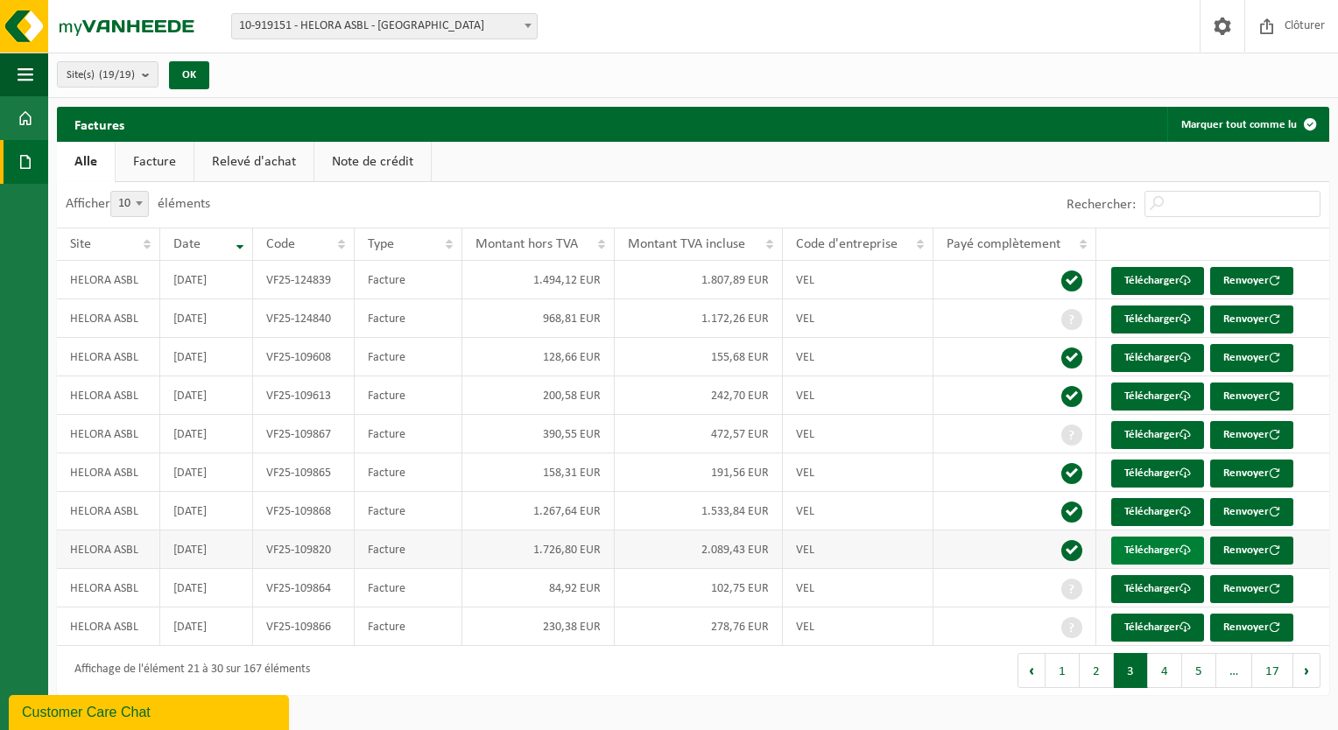
click at [1144, 552] on link "Télécharger" at bounding box center [1157, 551] width 93 height 28
